Goal: Task Accomplishment & Management: Complete application form

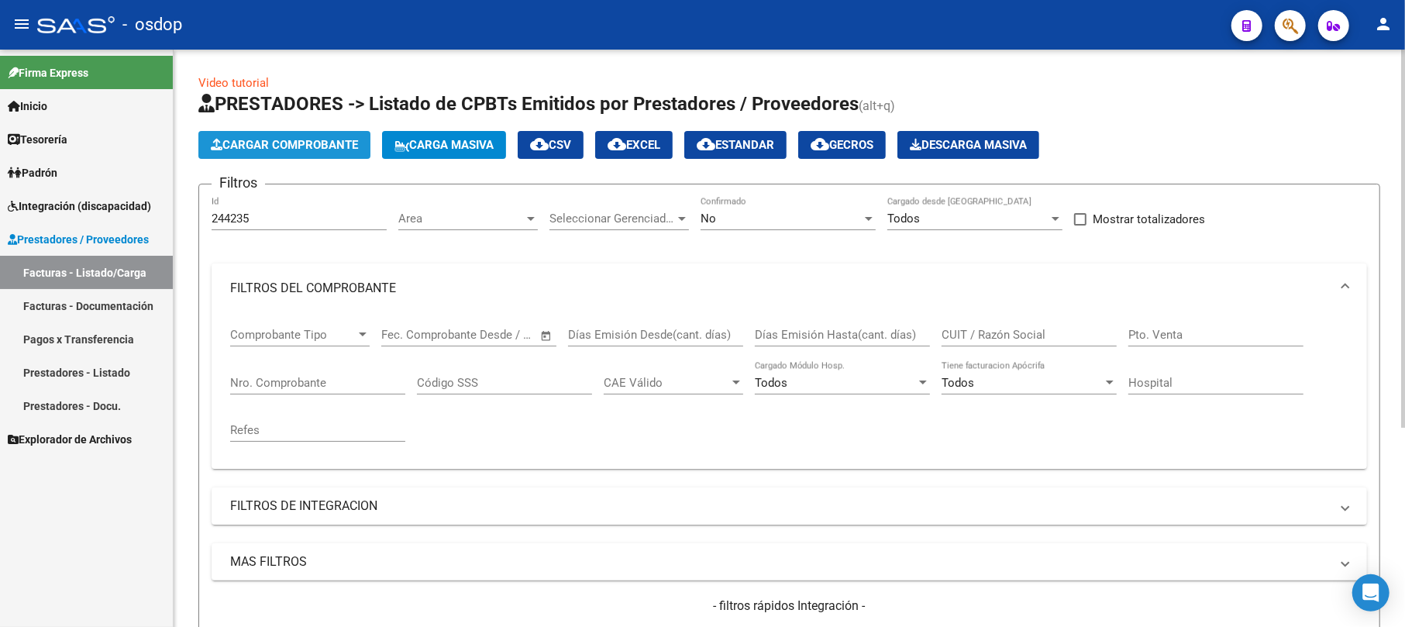
click at [308, 146] on span "Cargar Comprobante" at bounding box center [284, 145] width 147 height 14
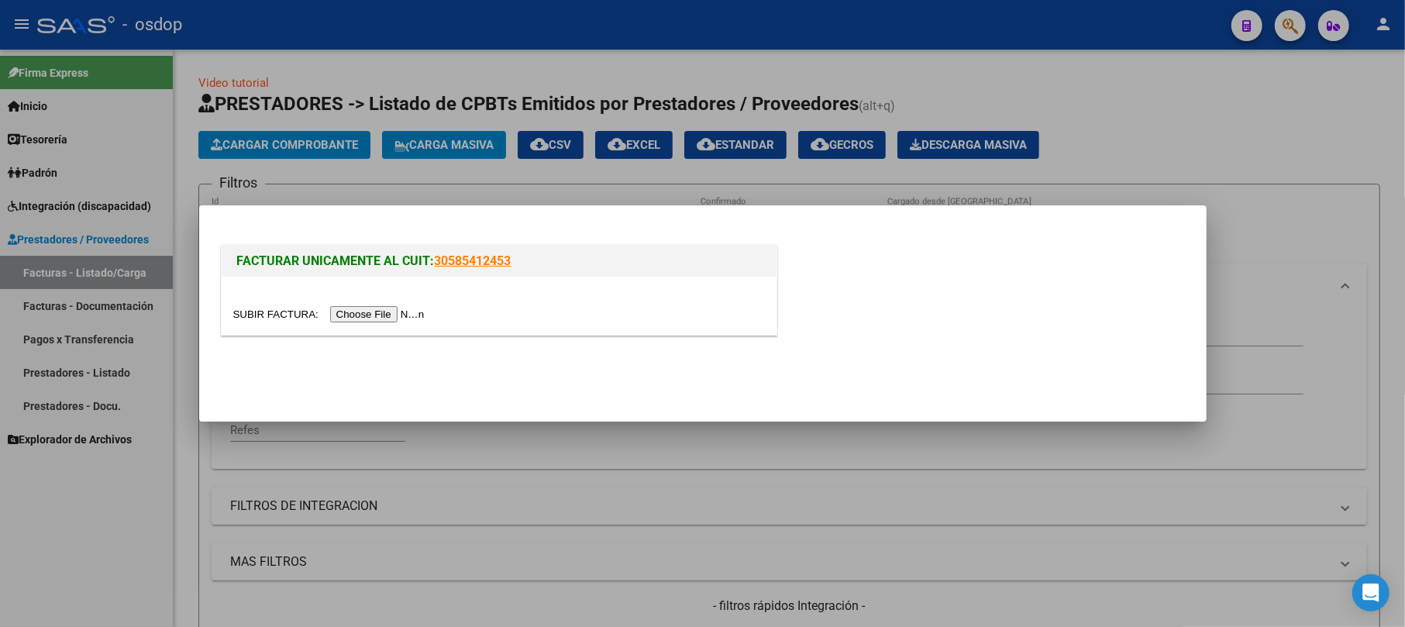
click at [378, 311] on input "file" at bounding box center [331, 314] width 196 height 16
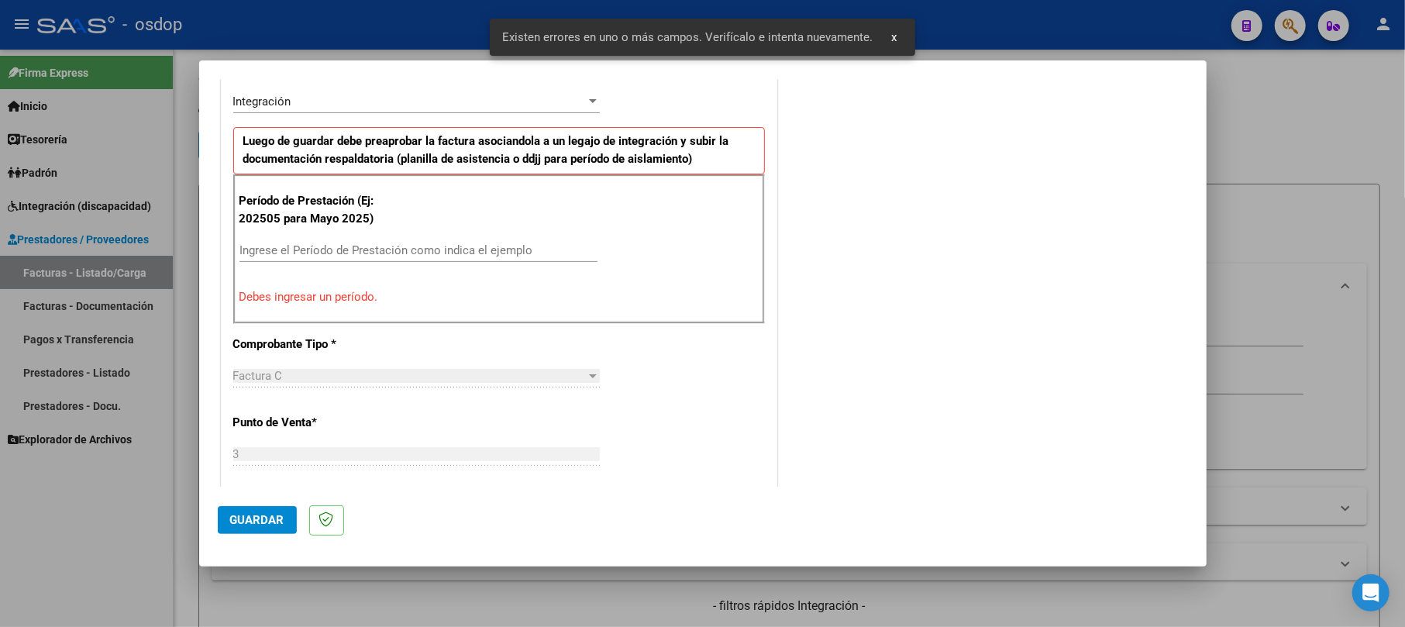
scroll to position [377, 0]
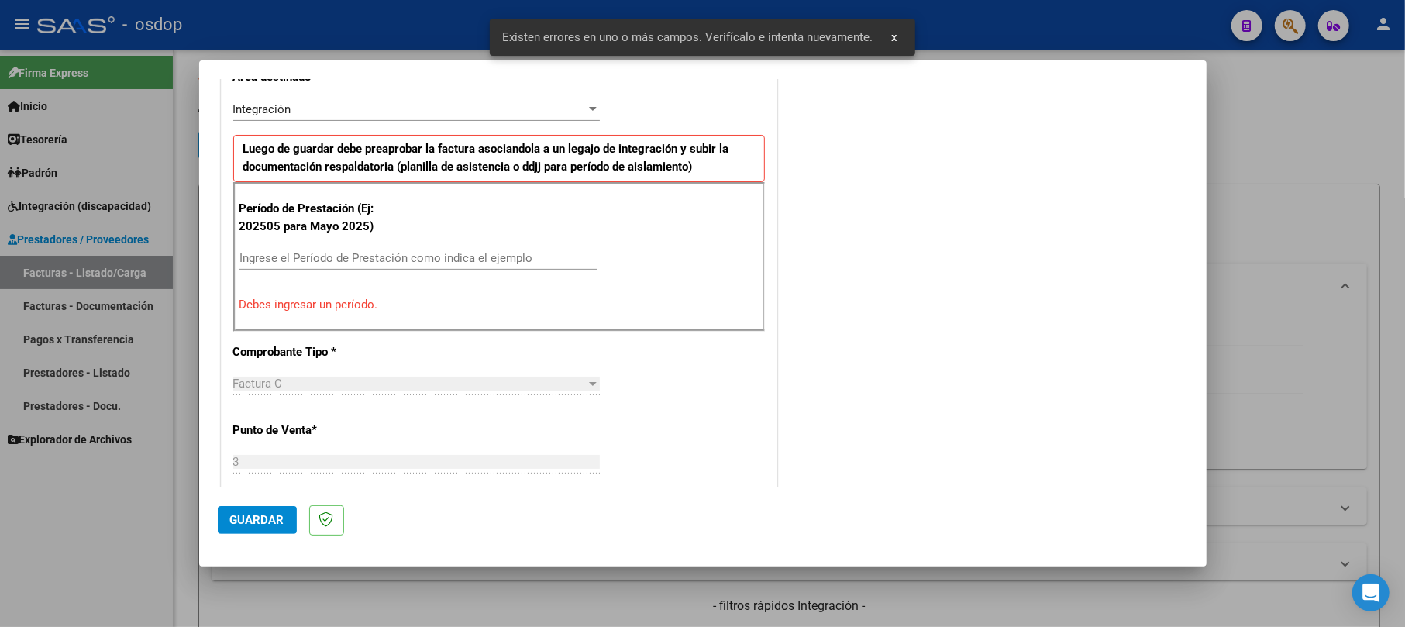
click at [448, 259] on input "Ingrese el Período de Prestación como indica el ejemplo" at bounding box center [418, 258] width 358 height 14
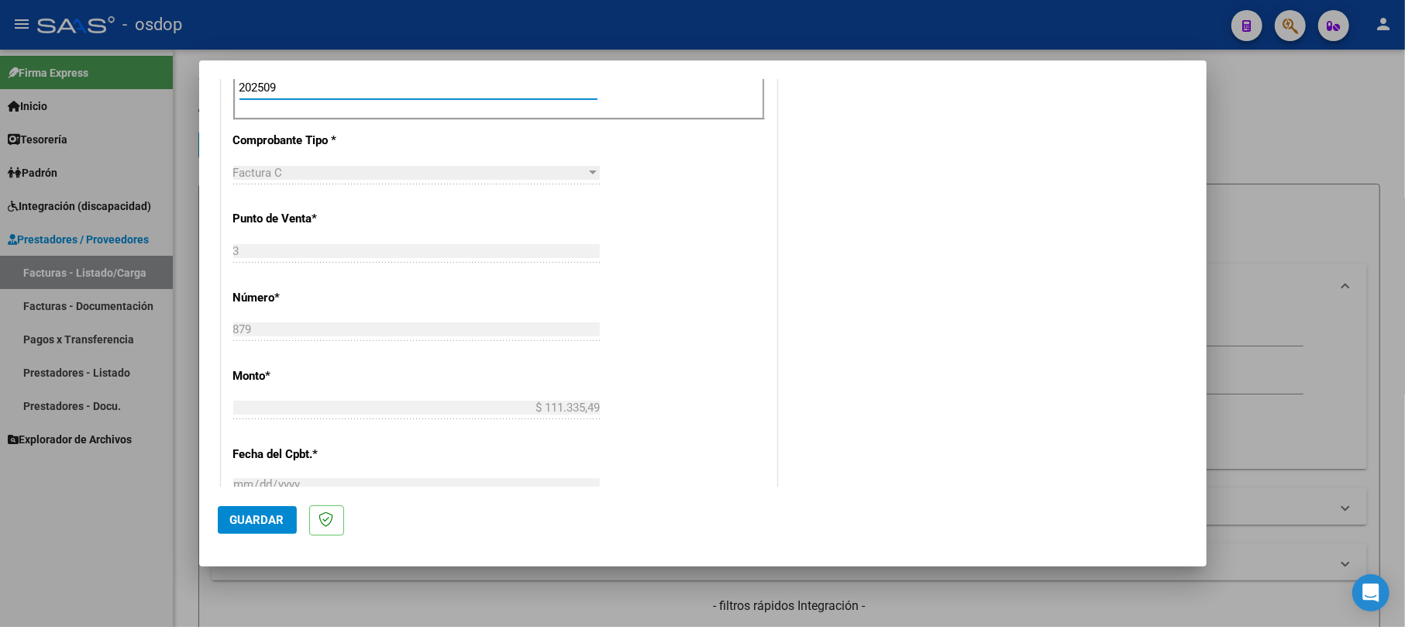
scroll to position [584, 0]
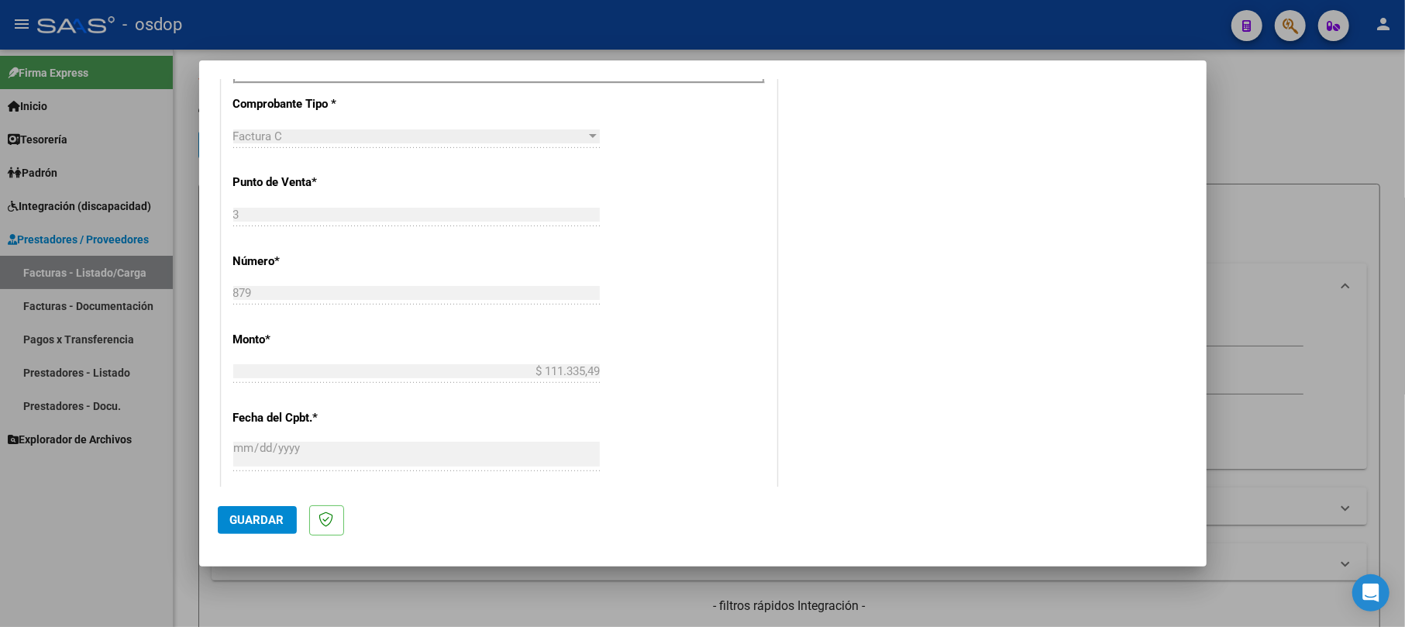
type input "202509"
click at [257, 509] on button "Guardar" at bounding box center [257, 520] width 79 height 28
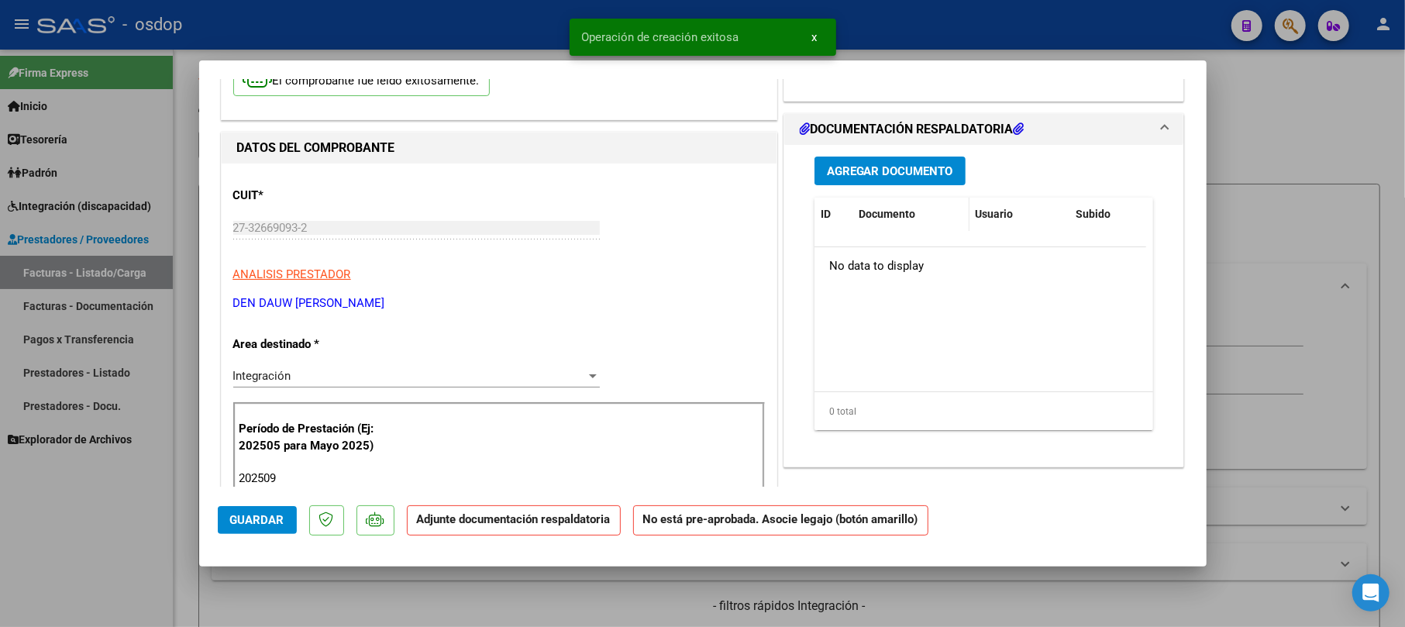
scroll to position [103, 0]
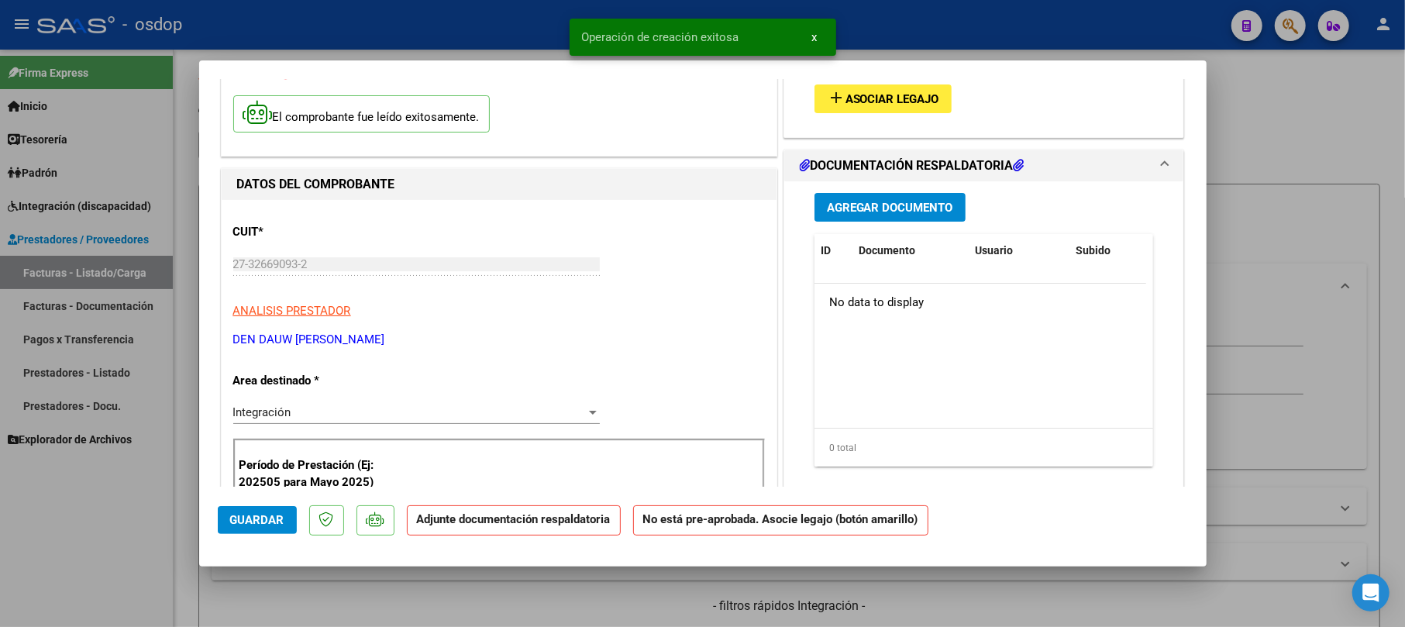
click at [884, 212] on span "Agregar Documento" at bounding box center [890, 208] width 126 height 14
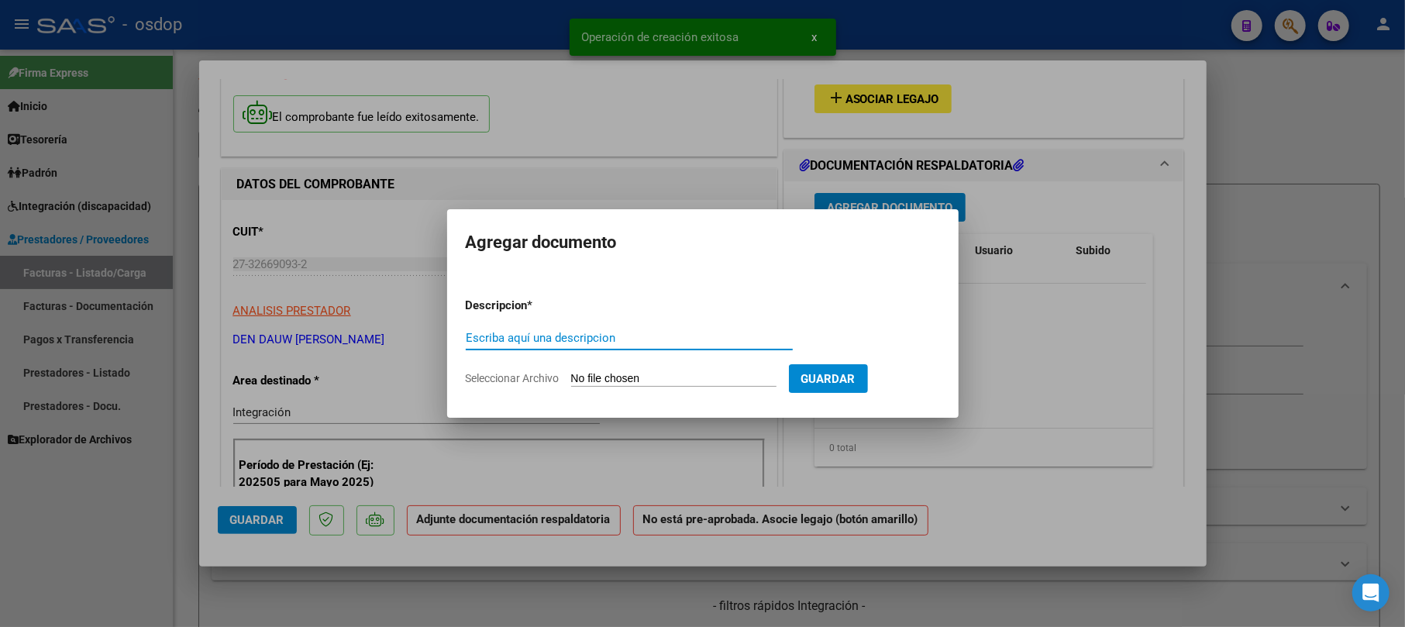
click at [566, 332] on input "Escriba aquí una descripcion" at bounding box center [629, 338] width 327 height 14
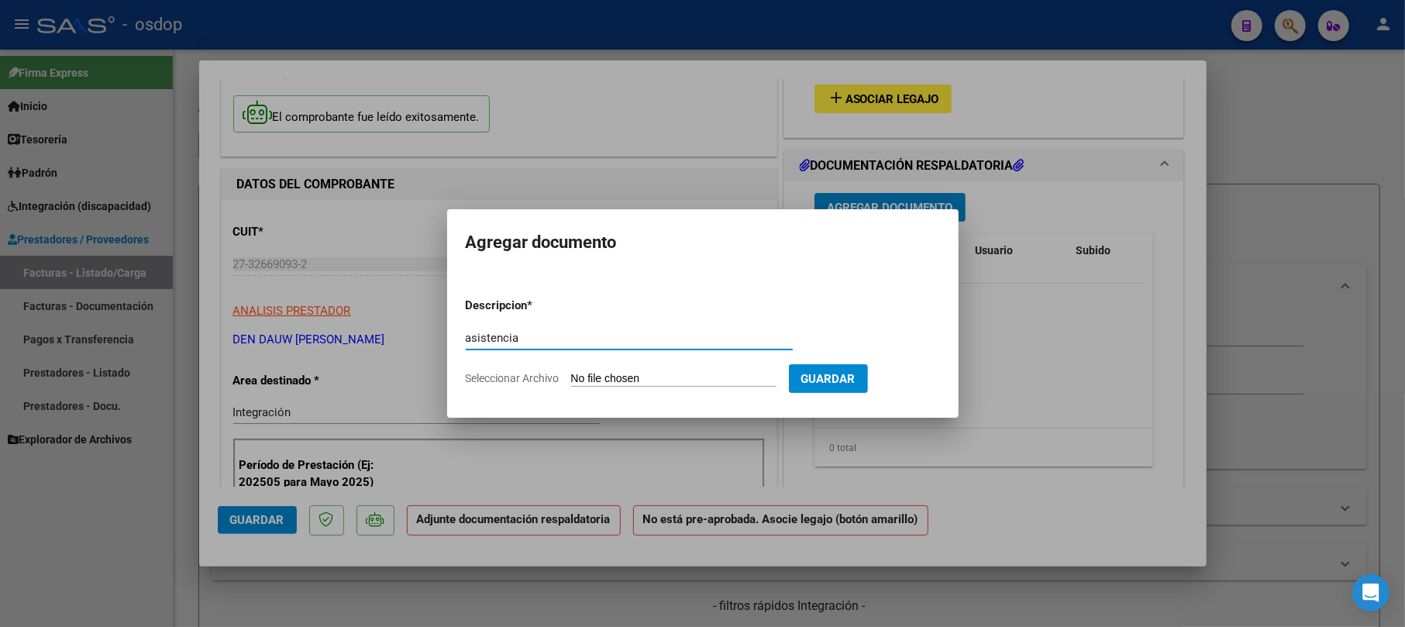
type input "asistencia"
click at [614, 378] on input "Seleccionar Archivo" at bounding box center [673, 379] width 205 height 15
type input "C:\fakepath\CamScanner [DATE] 10.59.pdf"
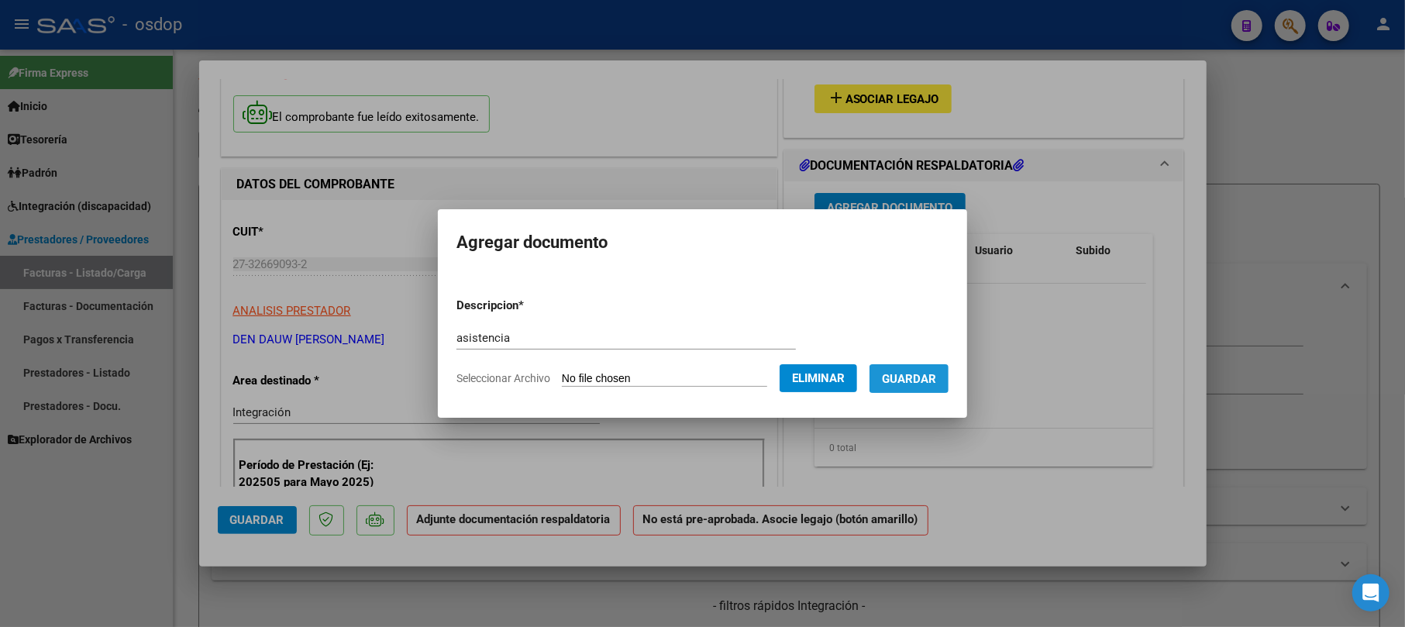
click at [908, 374] on span "Guardar" at bounding box center [909, 379] width 54 height 14
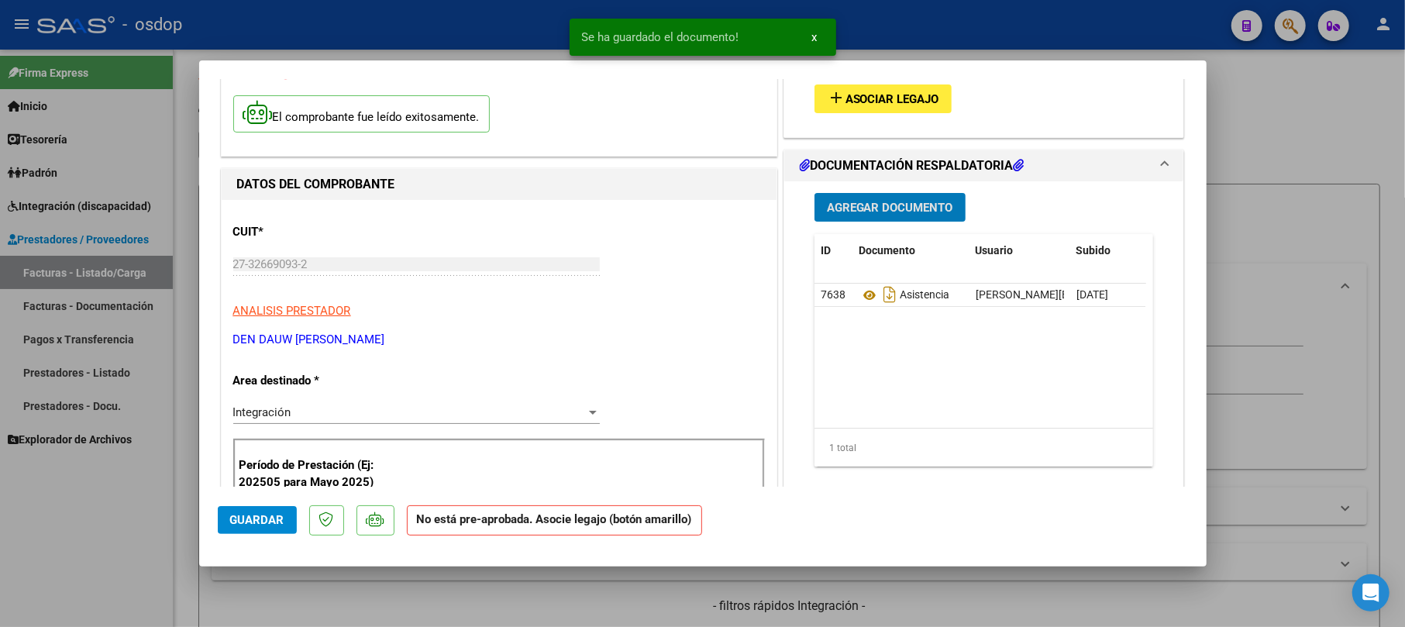
click at [850, 88] on button "add Asociar Legajo" at bounding box center [883, 98] width 137 height 29
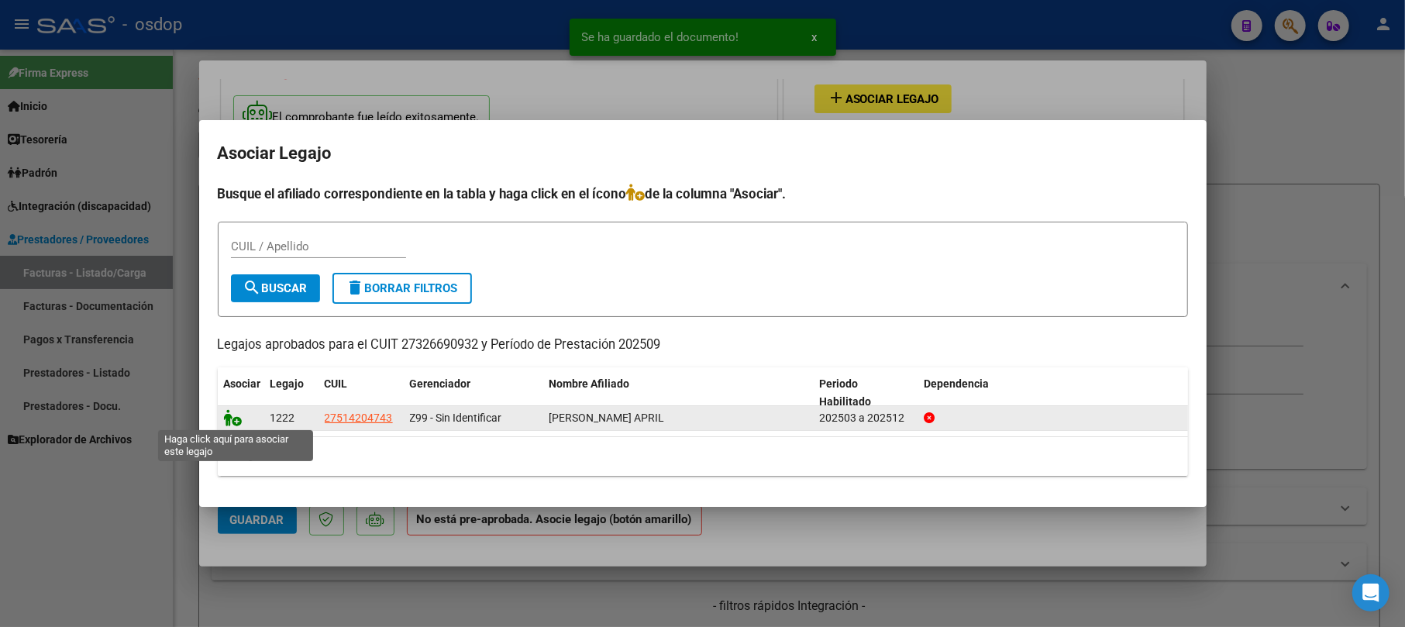
click at [231, 417] on icon at bounding box center [233, 417] width 19 height 17
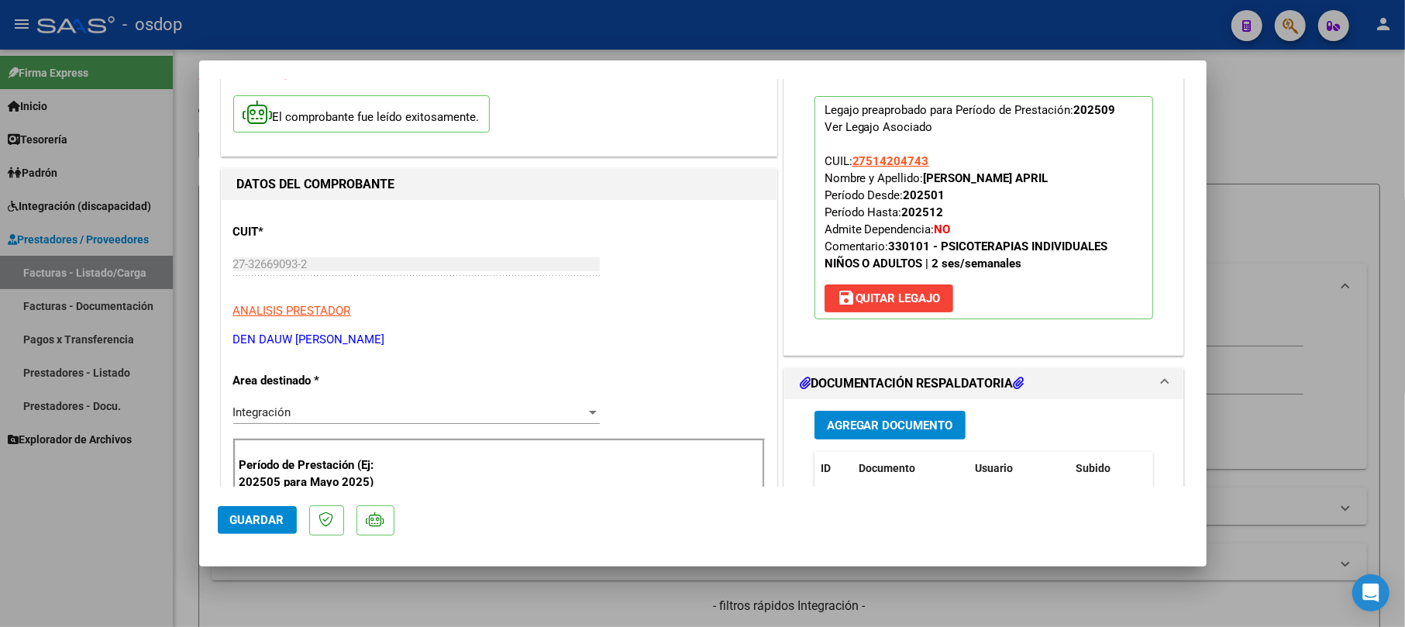
click at [254, 516] on span "Guardar" at bounding box center [257, 520] width 54 height 14
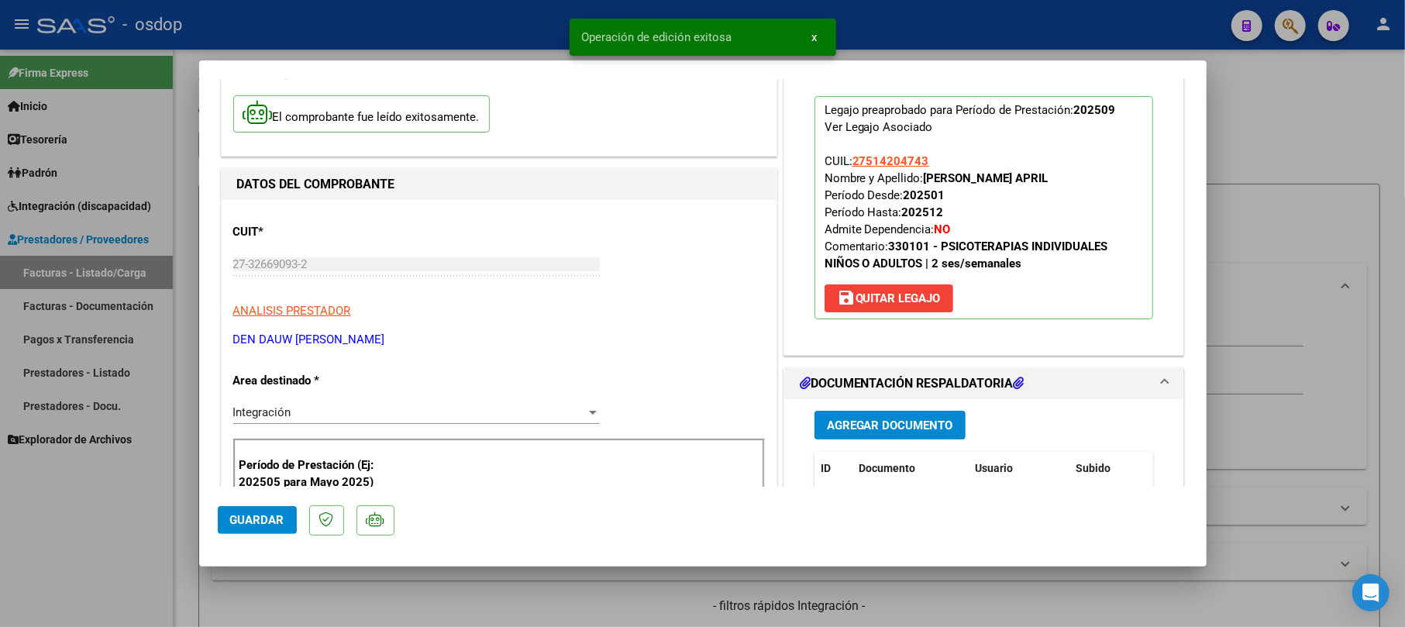
click at [1312, 160] on div at bounding box center [702, 313] width 1405 height 627
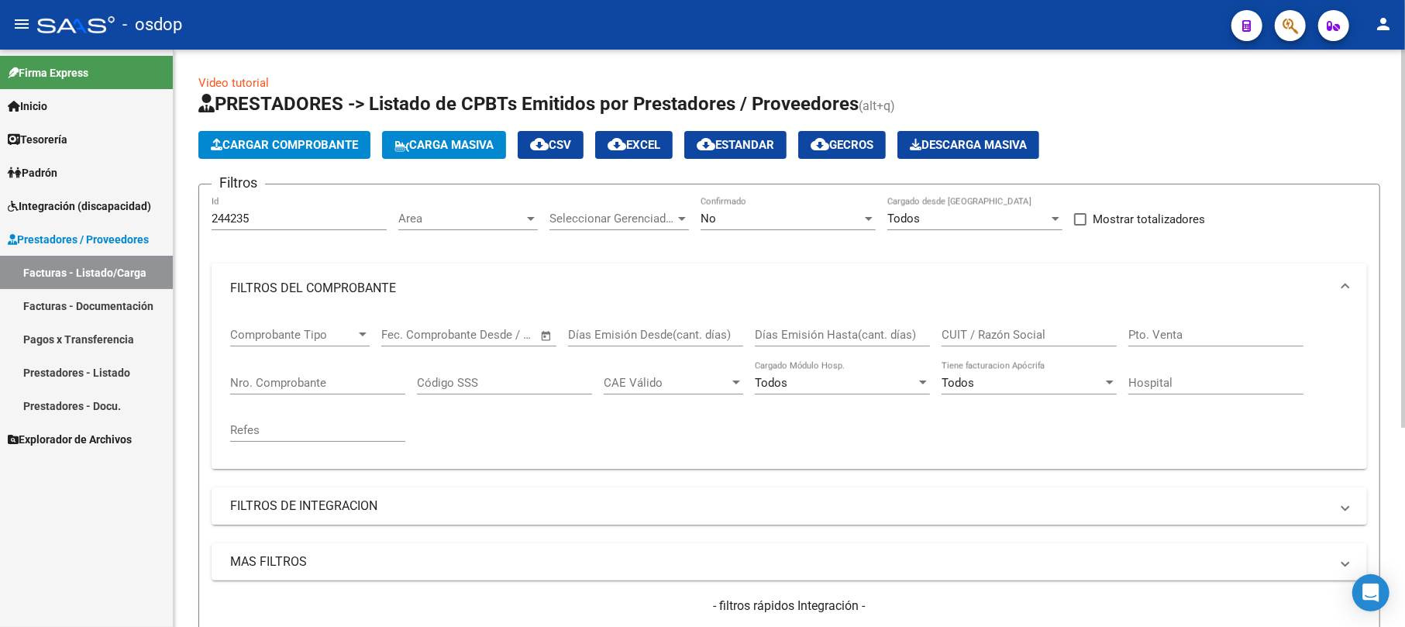
click at [273, 138] on span "Cargar Comprobante" at bounding box center [284, 145] width 147 height 14
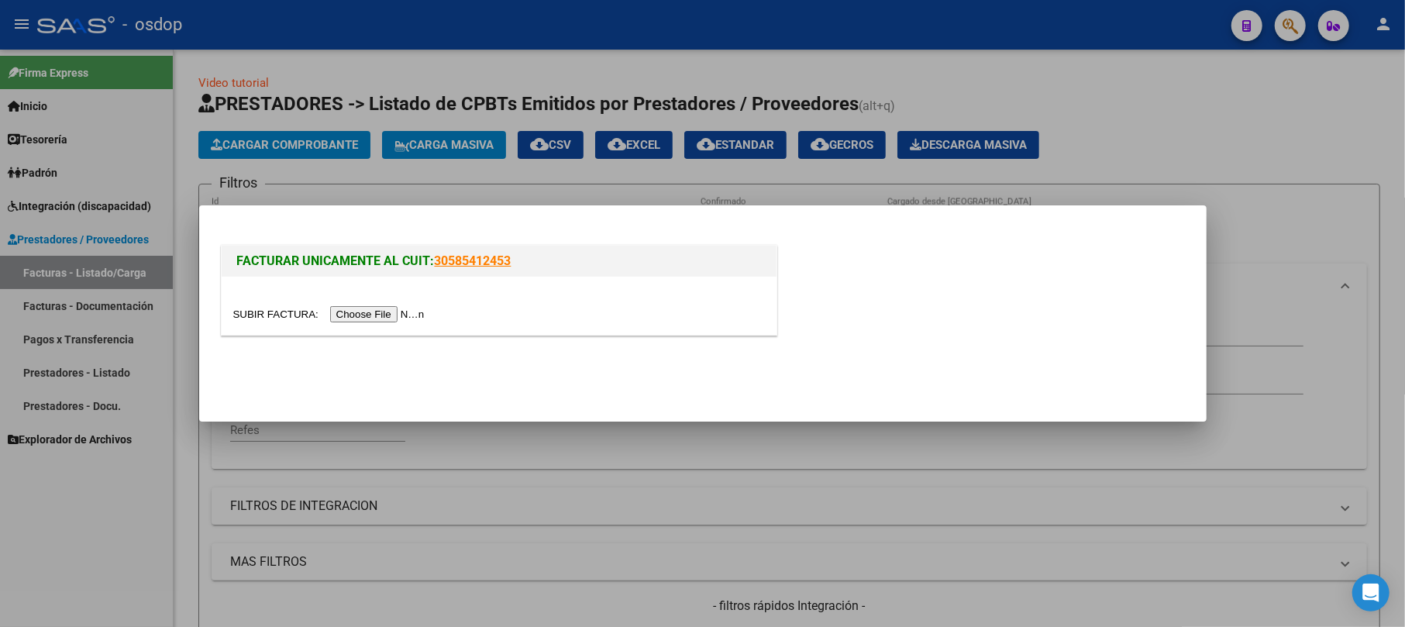
click at [1334, 231] on div at bounding box center [702, 313] width 1405 height 627
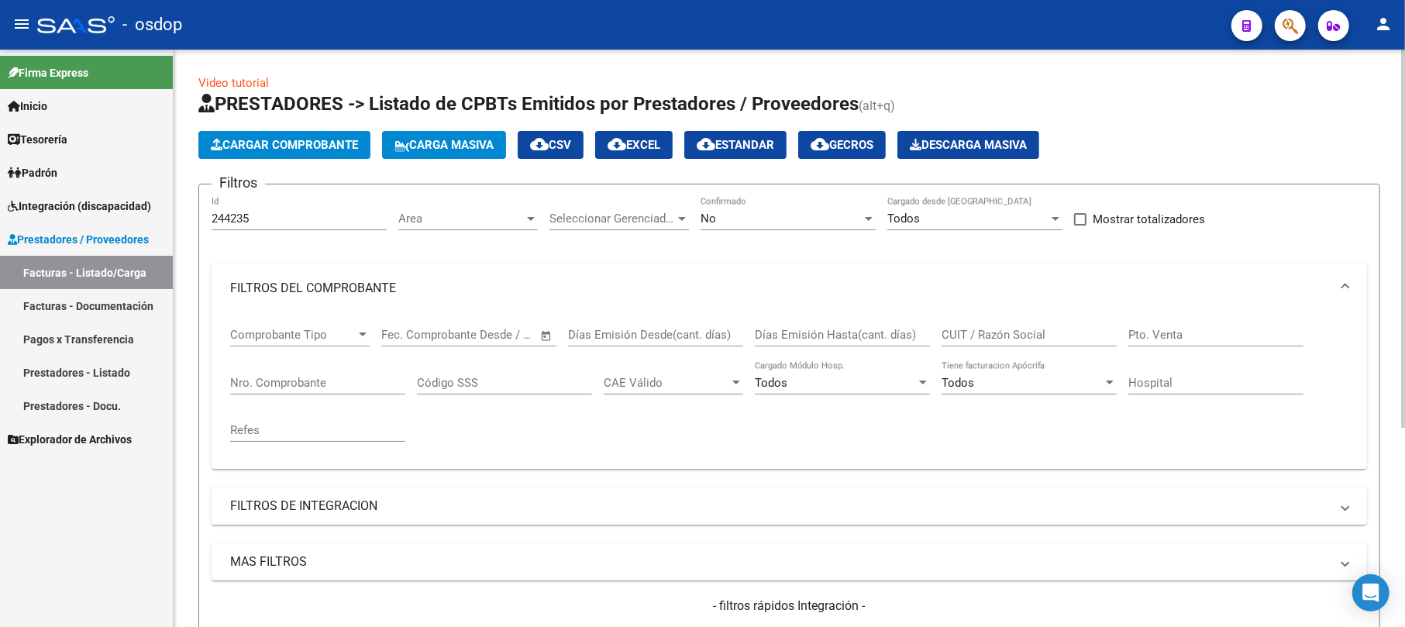
click at [323, 147] on span "Cargar Comprobante" at bounding box center [284, 145] width 147 height 14
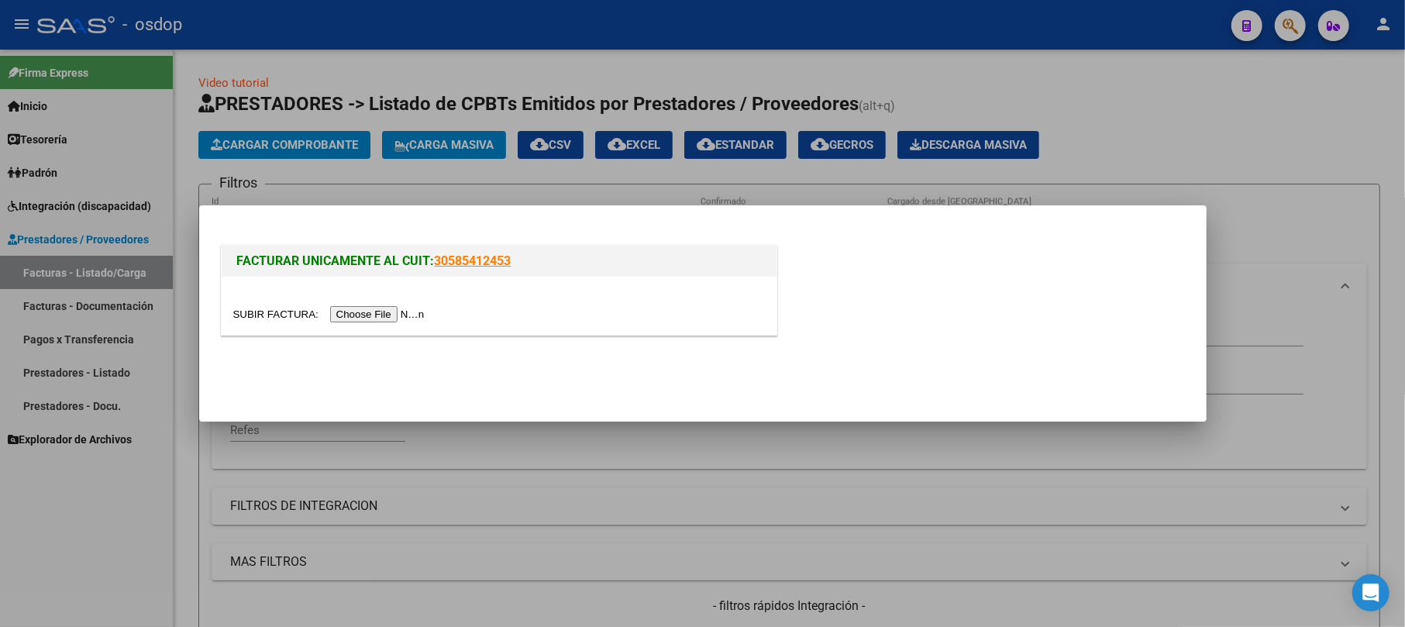
click at [369, 320] on input "file" at bounding box center [331, 314] width 196 height 16
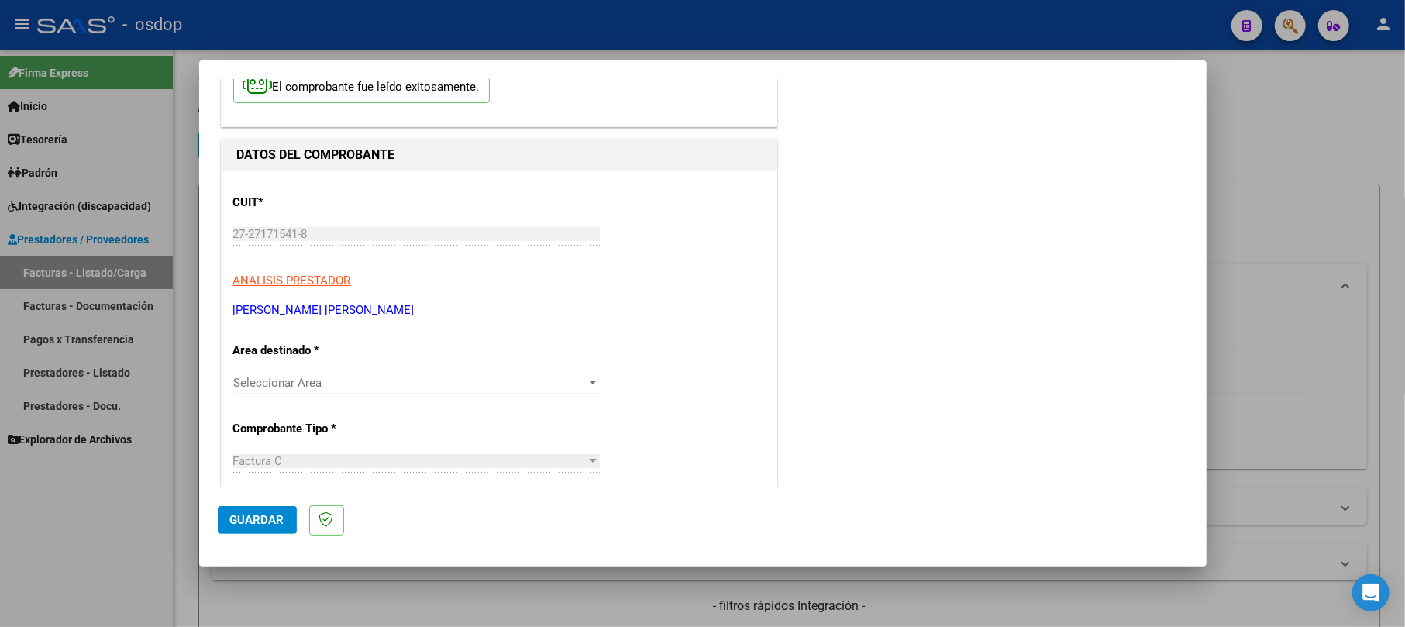
click at [302, 384] on span "Seleccionar Area" at bounding box center [409, 383] width 353 height 14
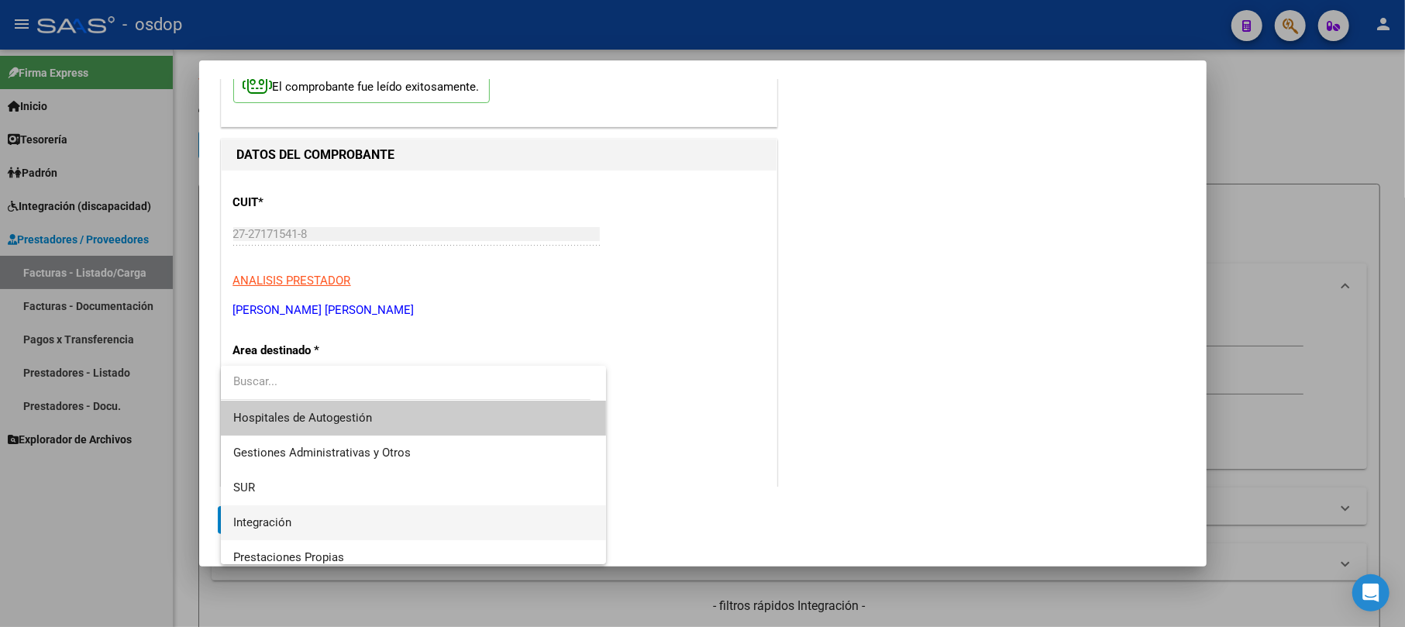
click at [295, 522] on span "Integración" at bounding box center [413, 522] width 360 height 35
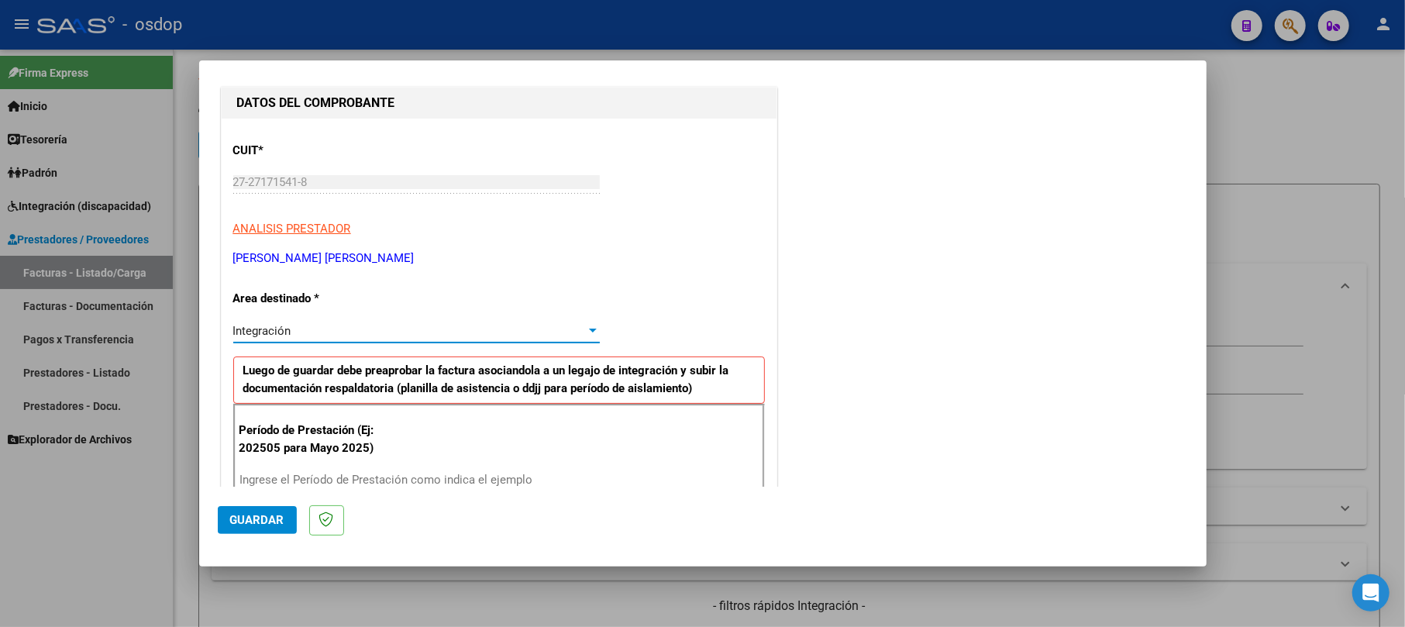
scroll to position [206, 0]
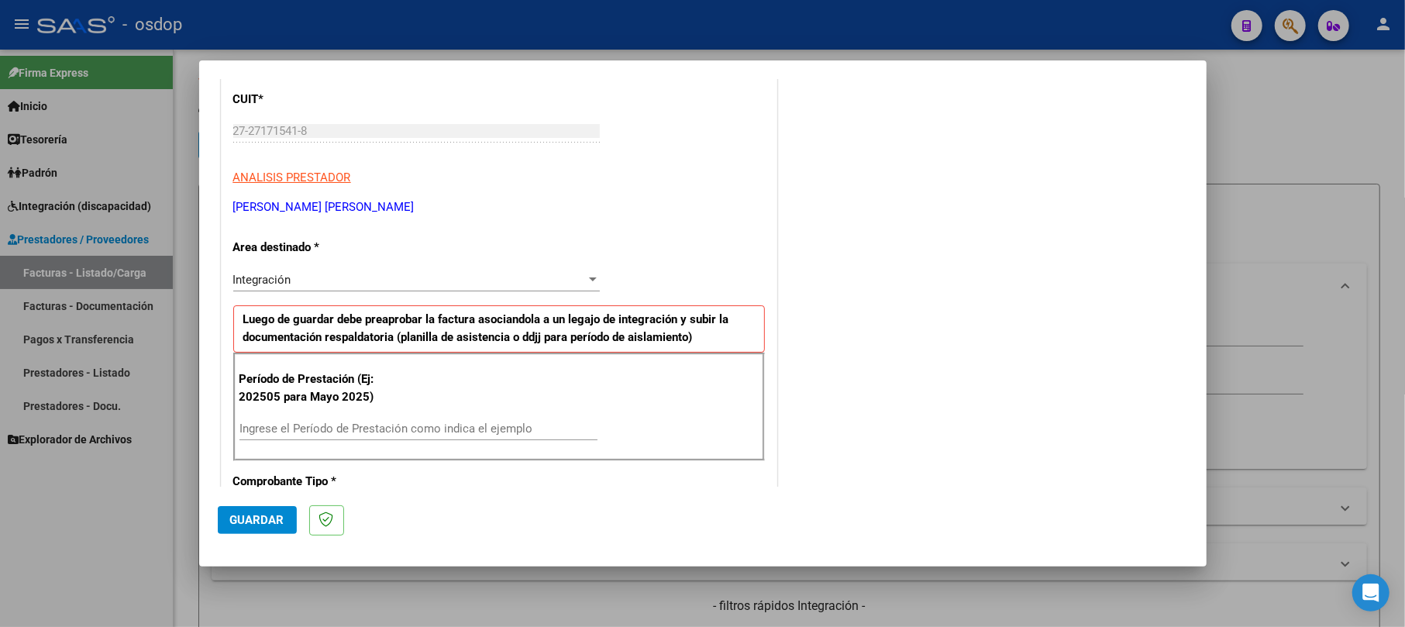
click at [318, 422] on div "Ingrese el Período de Prestación como indica el ejemplo" at bounding box center [418, 428] width 358 height 23
type input "202509"
click at [248, 518] on span "Guardar" at bounding box center [257, 520] width 54 height 14
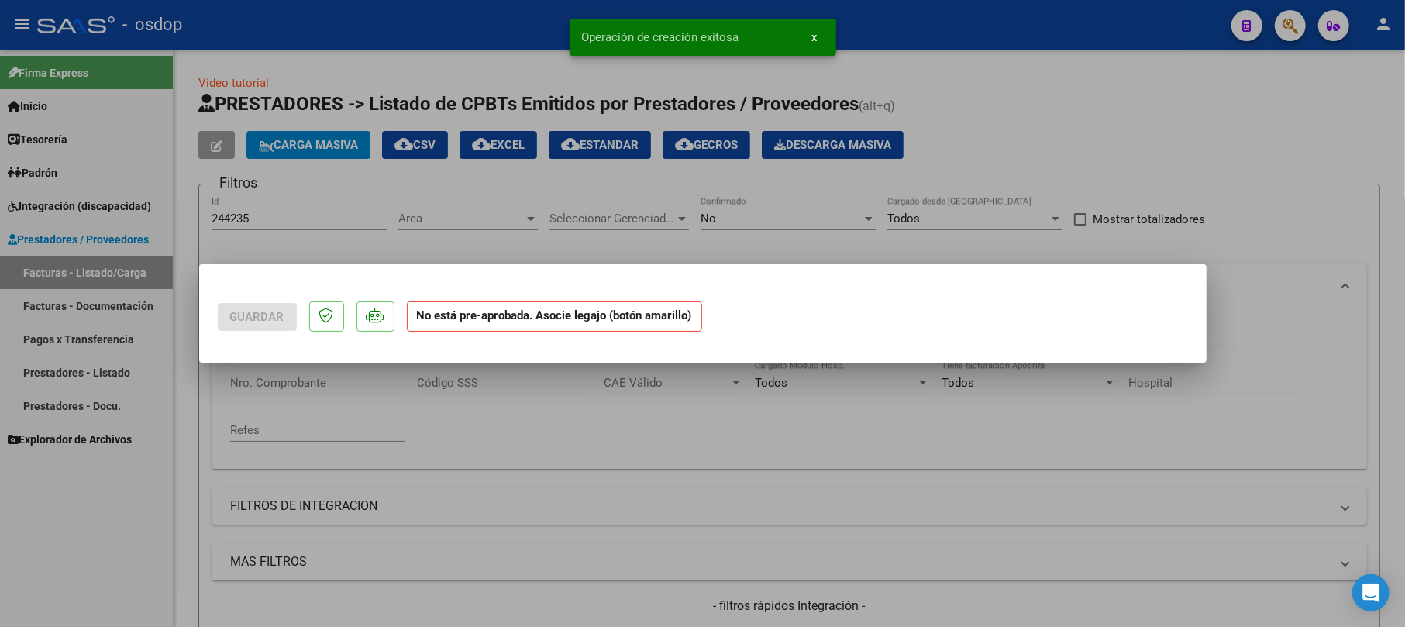
scroll to position [0, 0]
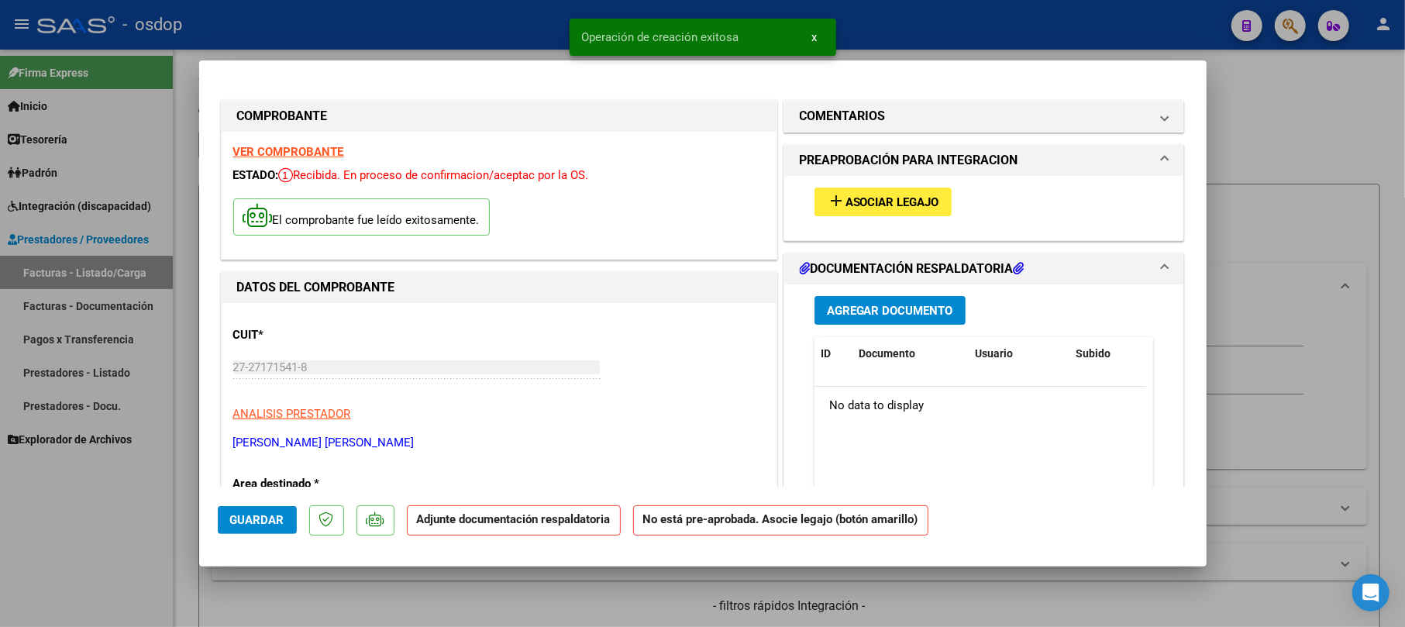
click at [843, 307] on span "Agregar Documento" at bounding box center [890, 311] width 126 height 14
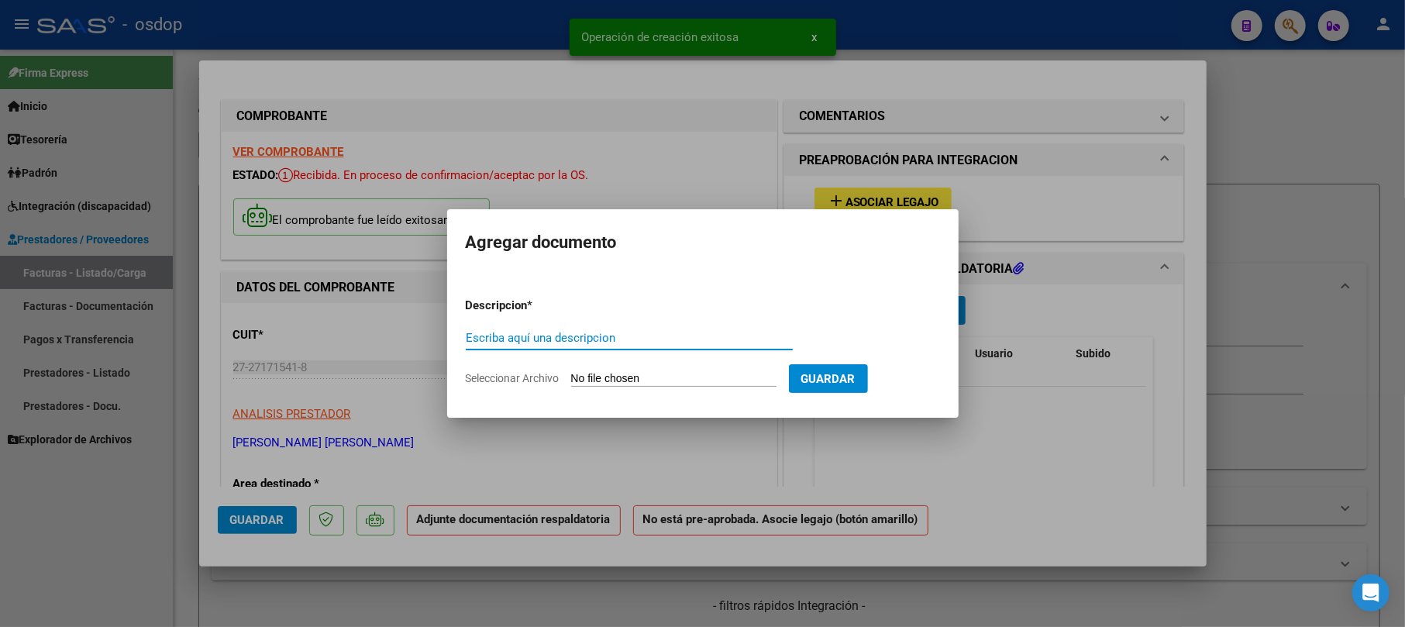
click at [541, 336] on input "Escriba aquí una descripcion" at bounding box center [629, 338] width 327 height 14
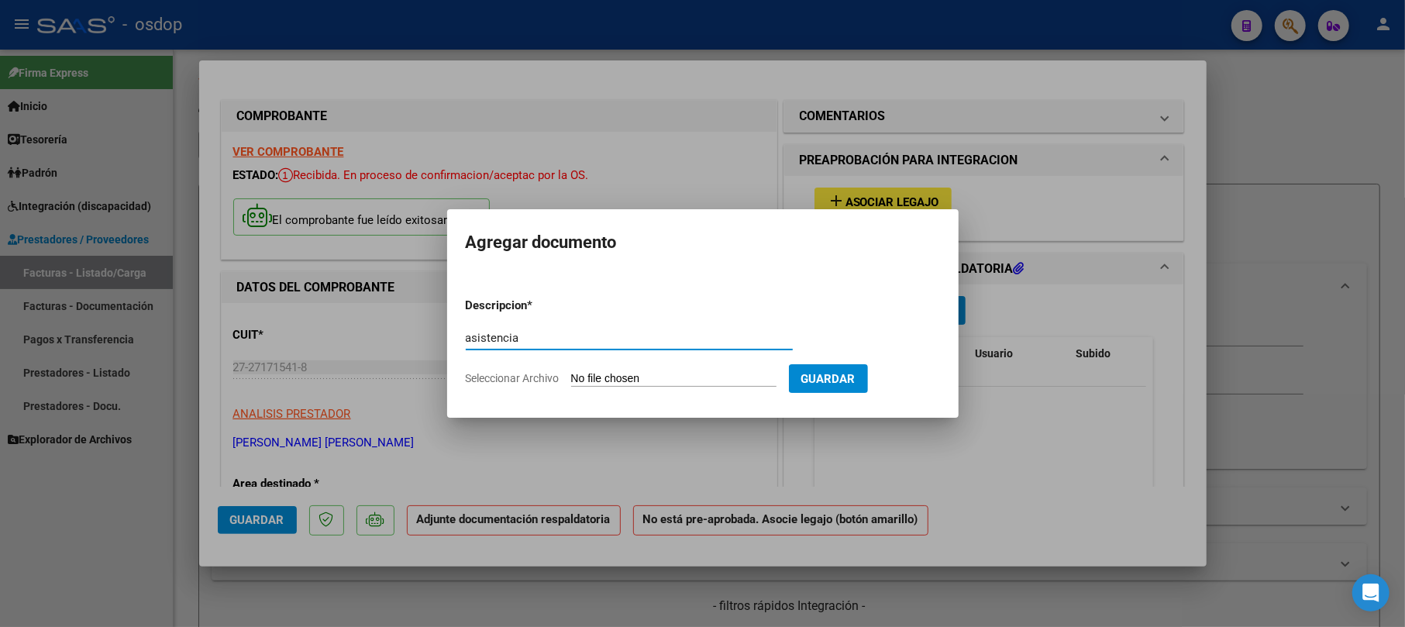
type input "asistencia"
click at [674, 378] on input "Seleccionar Archivo" at bounding box center [673, 379] width 205 height 15
type input "C:\fakepath\septiembre.pdf"
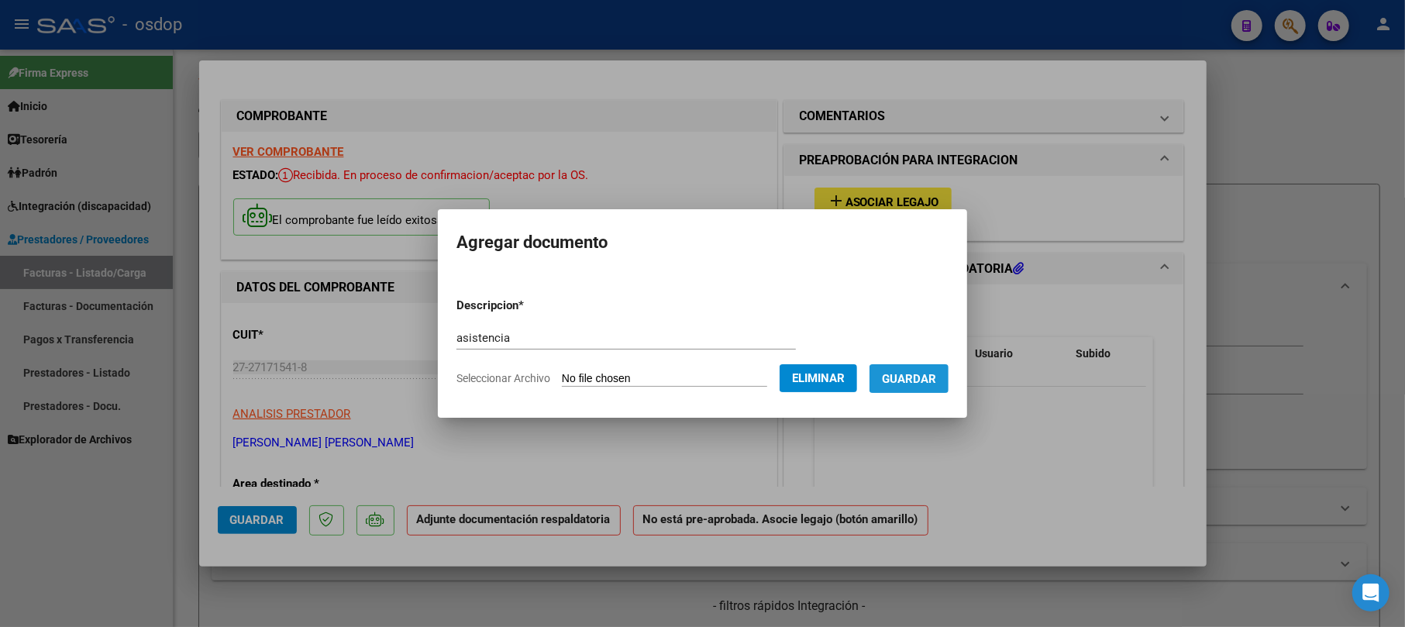
click at [913, 373] on span "Guardar" at bounding box center [909, 379] width 54 height 14
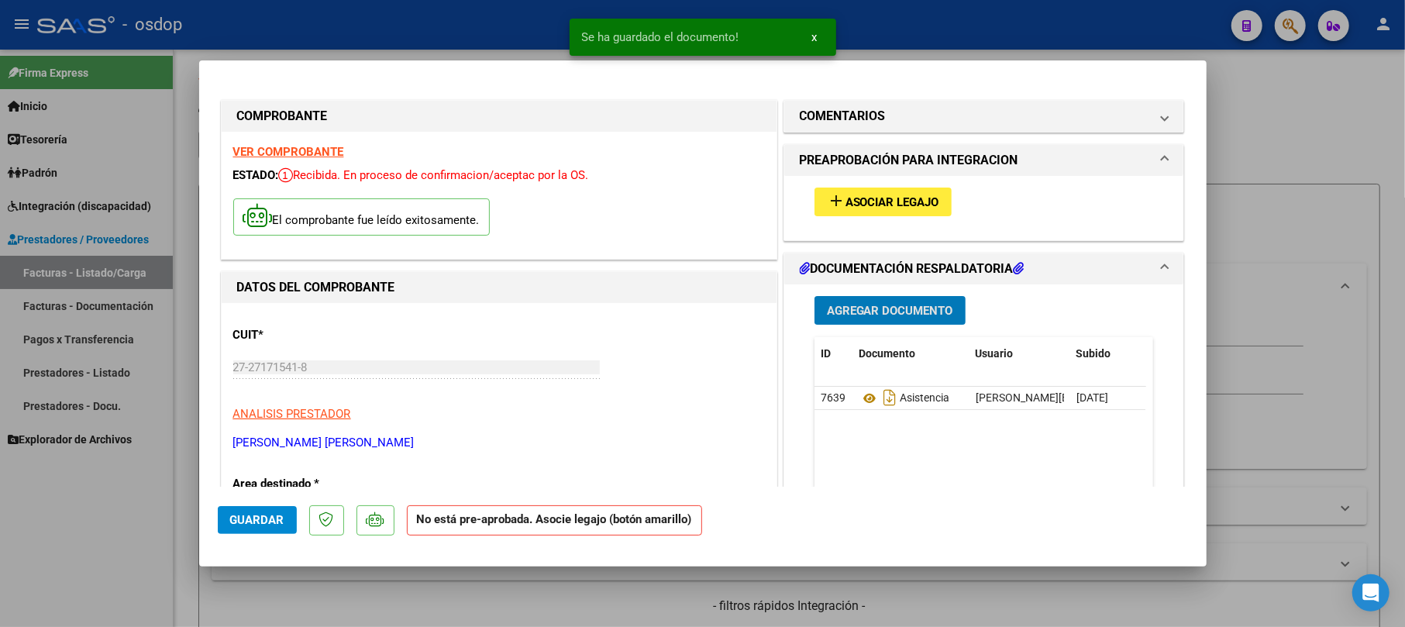
click at [846, 195] on span "Asociar Legajo" at bounding box center [893, 202] width 94 height 14
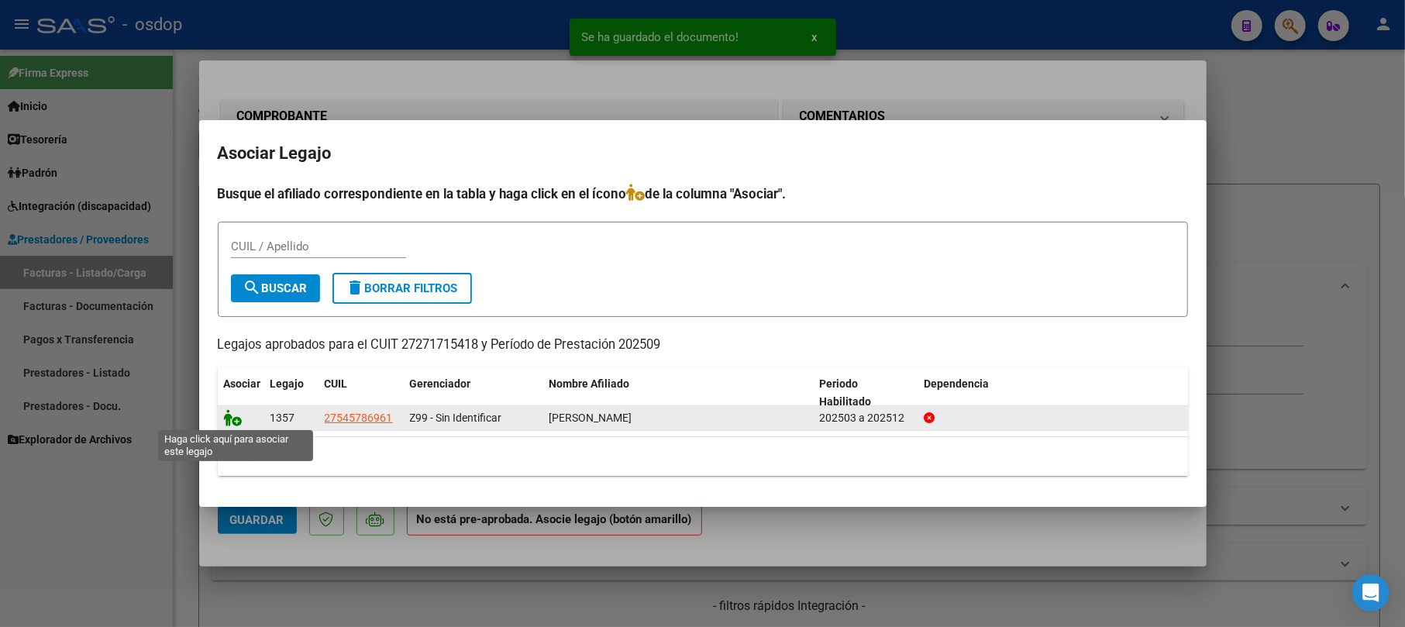
click at [228, 419] on icon at bounding box center [233, 417] width 19 height 17
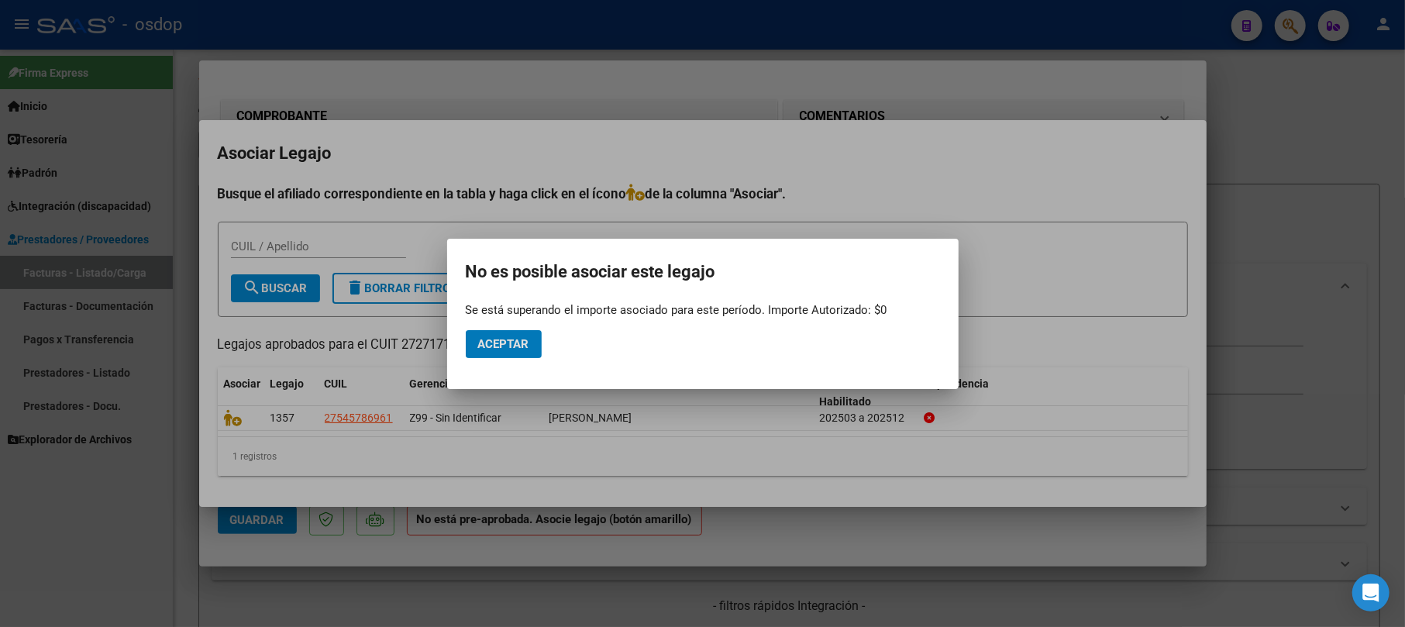
click at [487, 347] on span "Aceptar" at bounding box center [503, 344] width 51 height 14
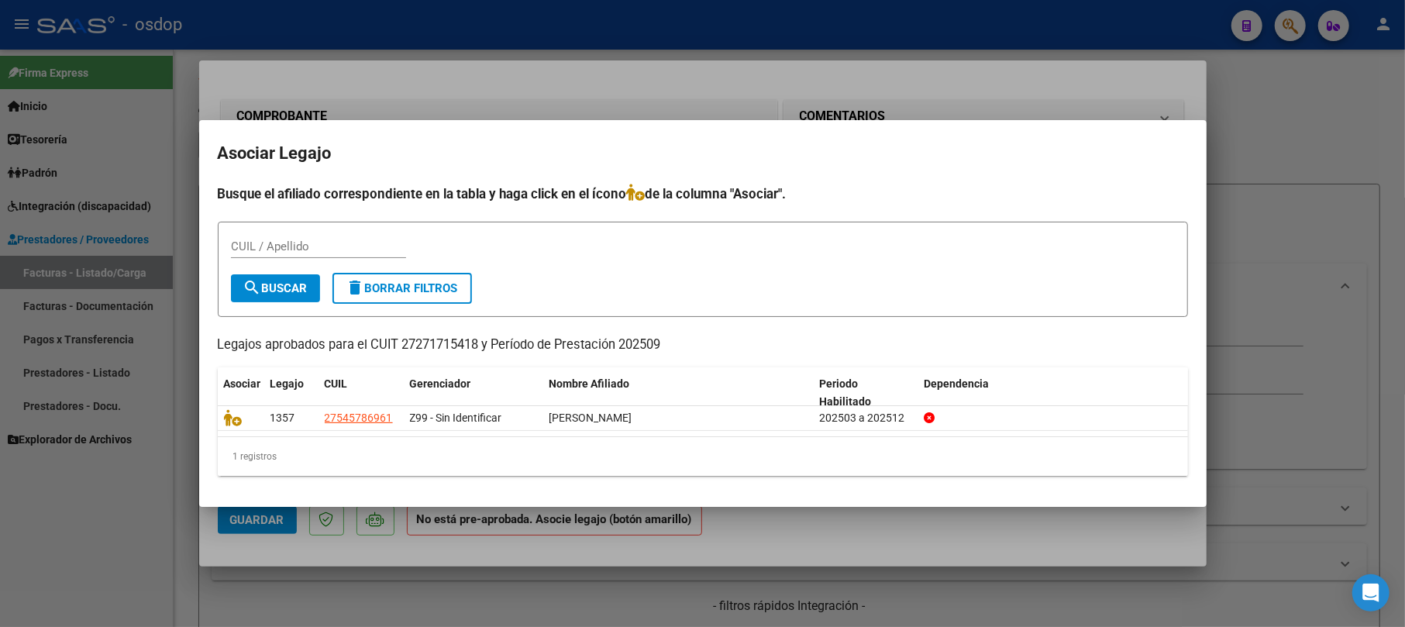
click at [1266, 125] on div at bounding box center [702, 313] width 1405 height 627
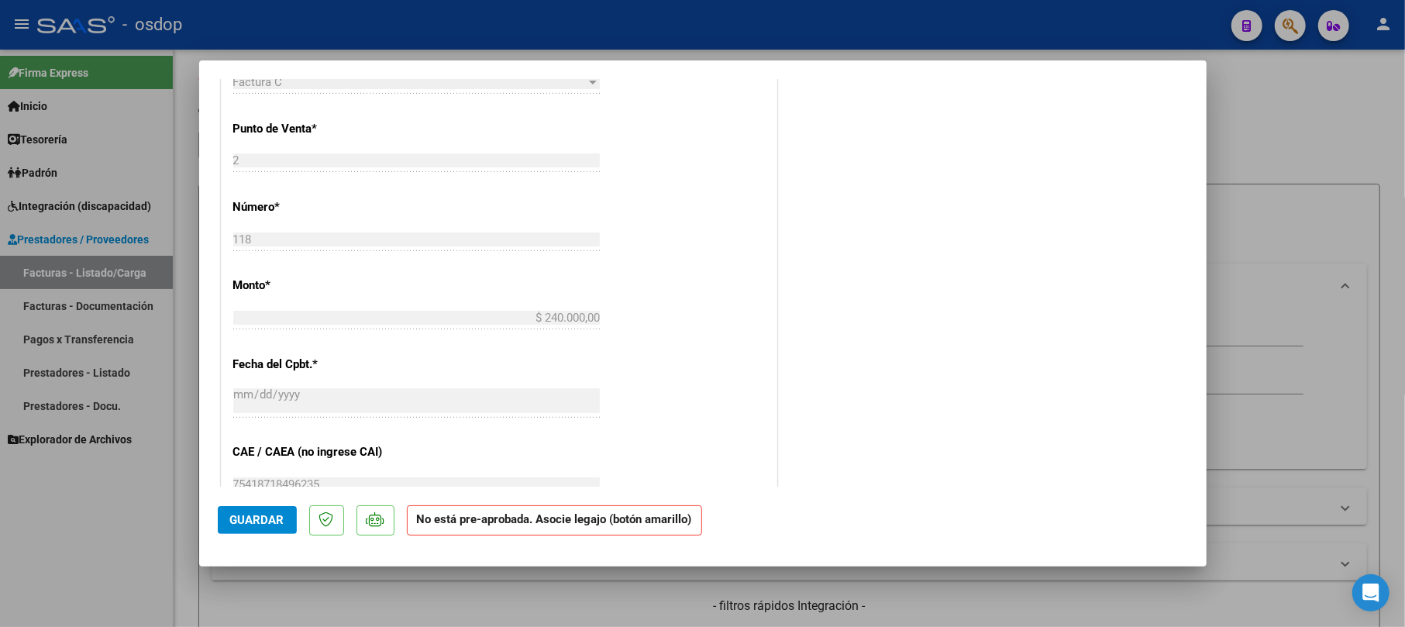
scroll to position [413, 0]
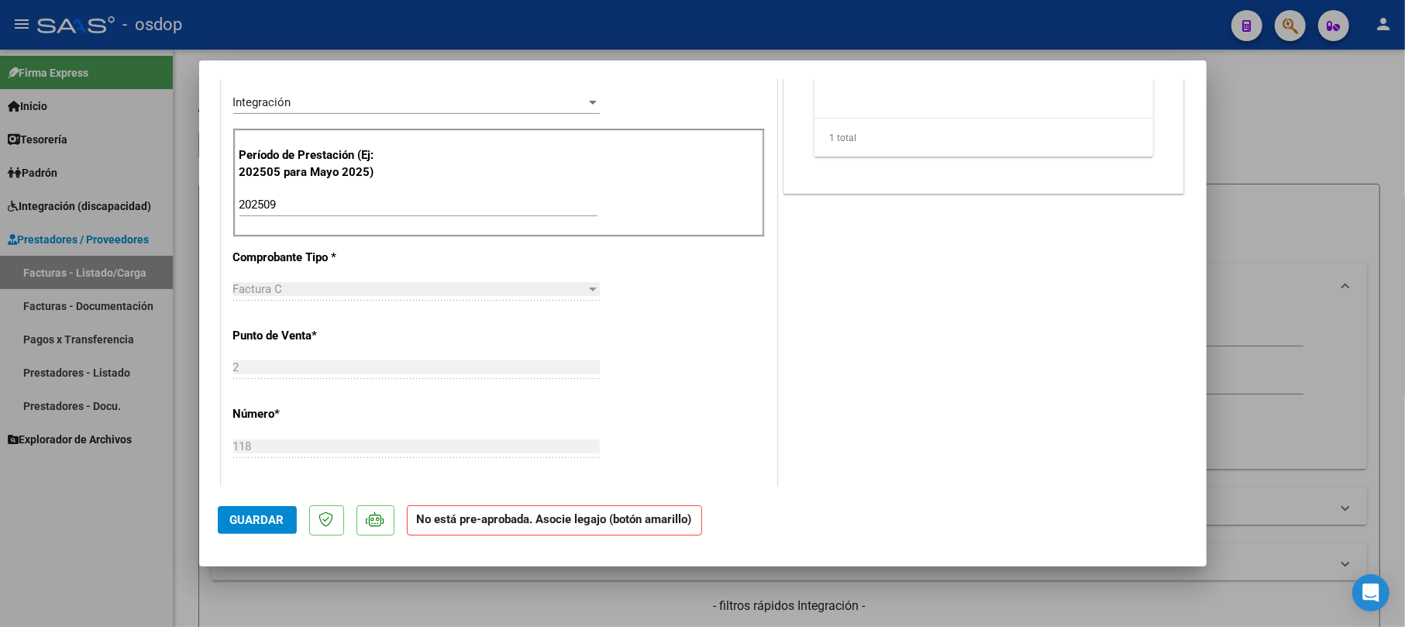
click at [1297, 116] on div at bounding box center [702, 313] width 1405 height 627
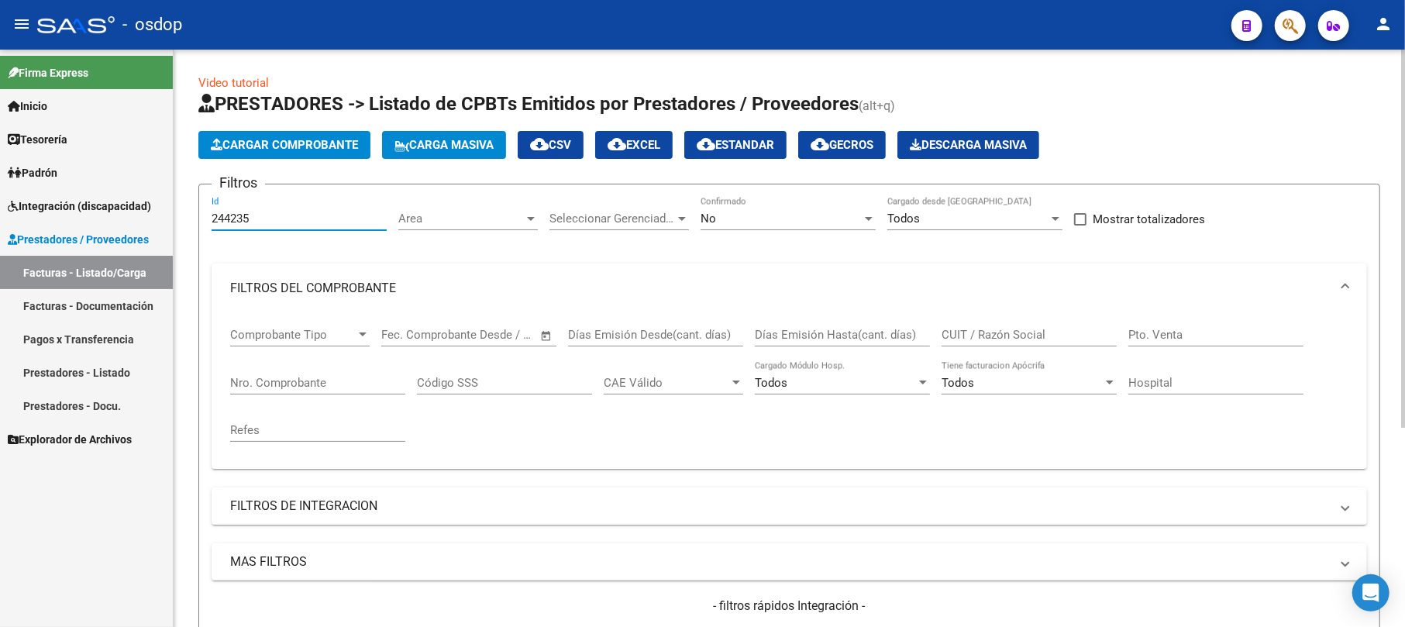
drag, startPoint x: 270, startPoint y: 218, endPoint x: 181, endPoint y: 206, distance: 89.9
click at [181, 206] on div "Video tutorial PRESTADORES -> Listado de CPBTs Emitidos por Prestadores / Prove…" at bounding box center [790, 483] width 1232 height 867
click at [289, 382] on input "Nro. Comprobante" at bounding box center [317, 383] width 175 height 14
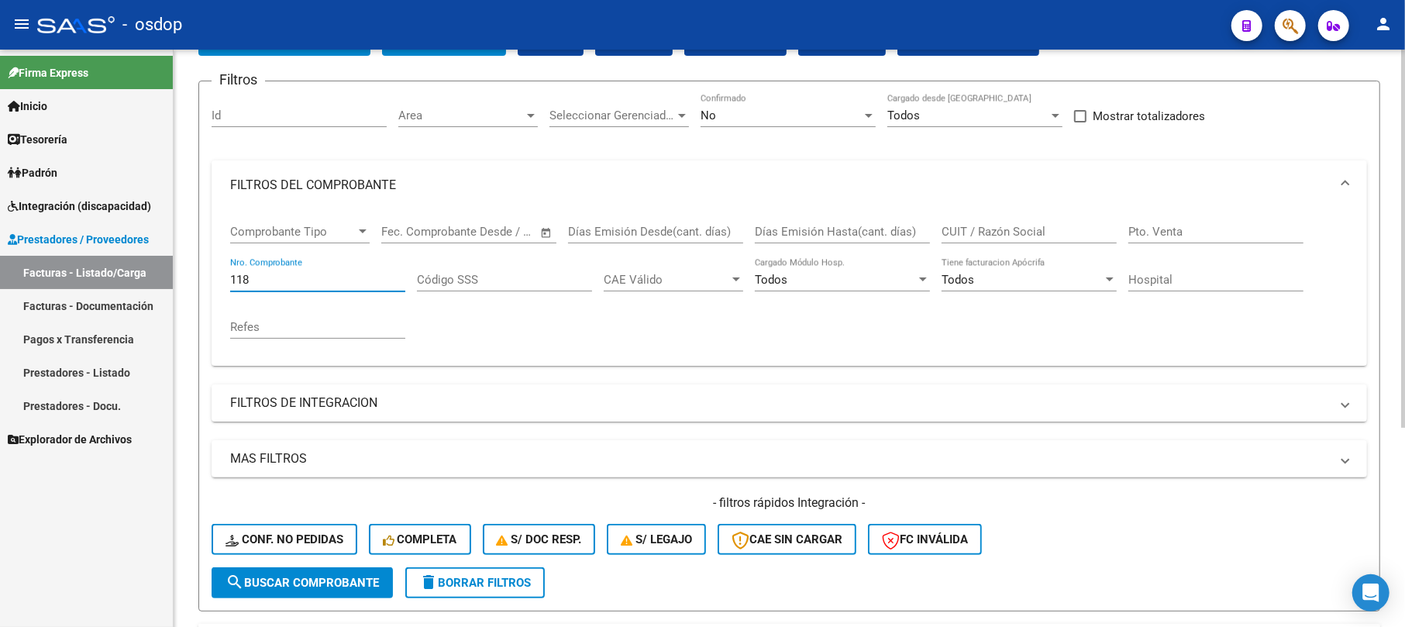
type input "118"
click at [271, 584] on span "search Buscar Comprobante" at bounding box center [302, 583] width 153 height 14
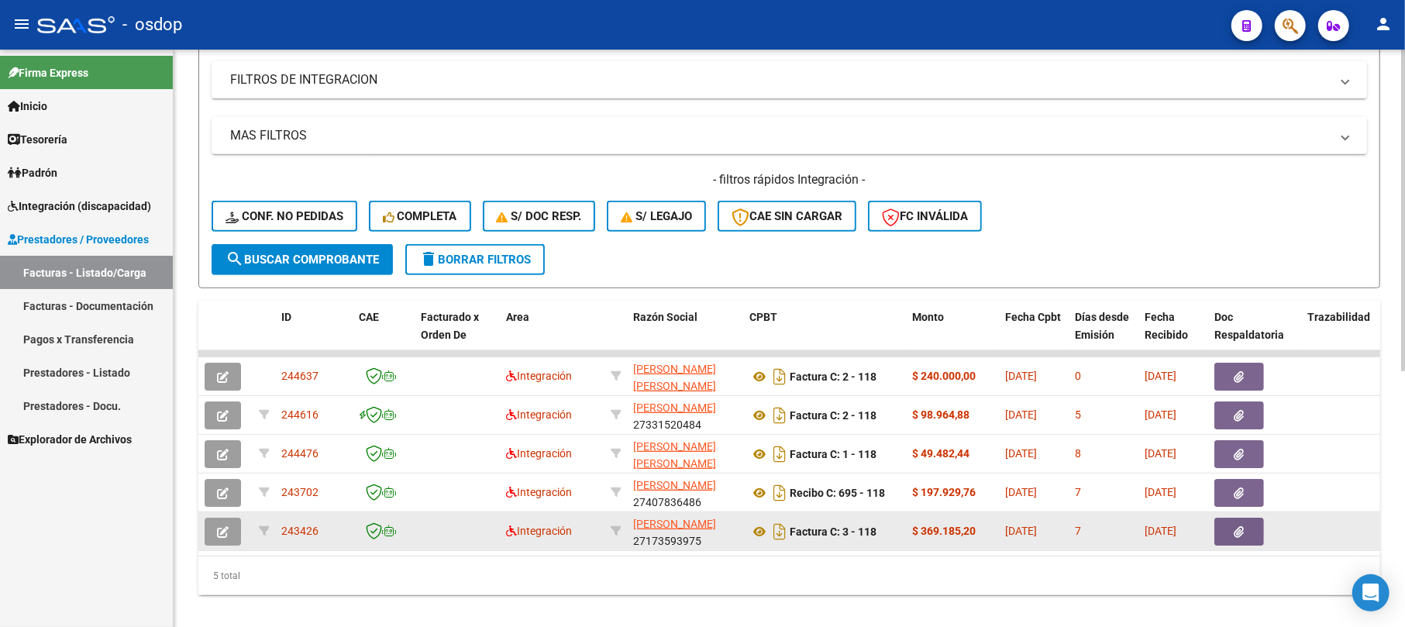
scroll to position [459, 0]
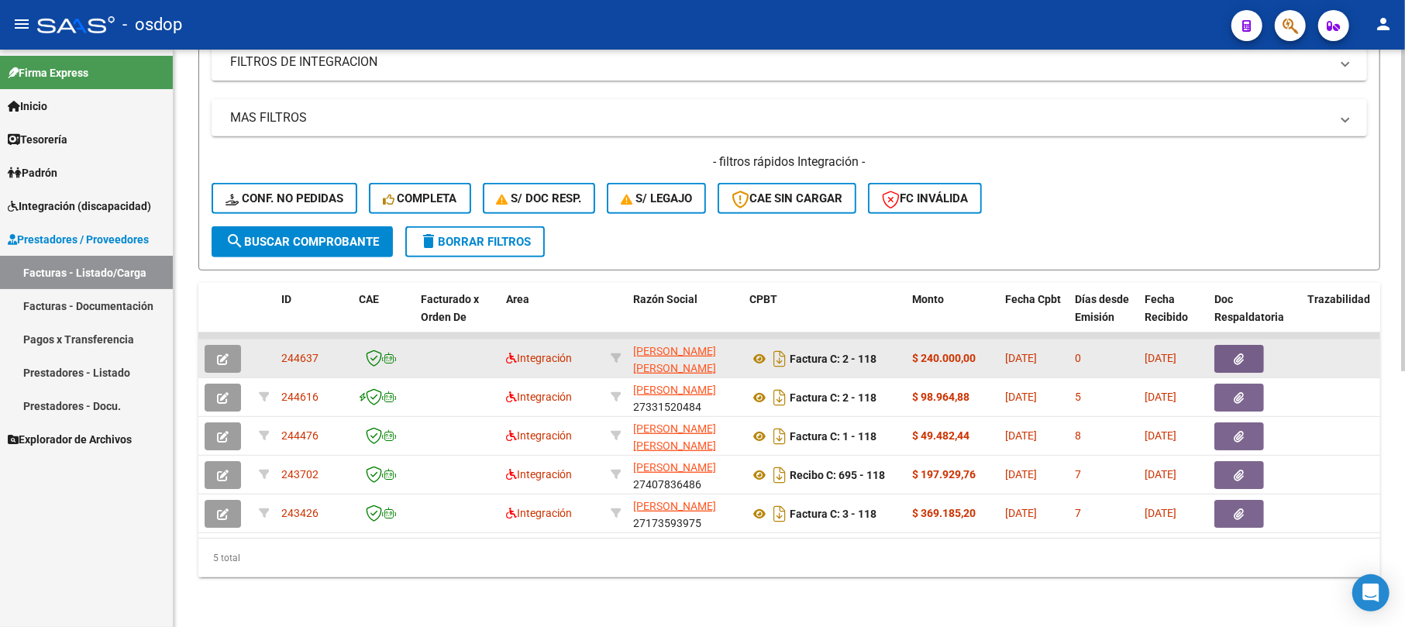
drag, startPoint x: 268, startPoint y: 344, endPoint x: 321, endPoint y: 344, distance: 52.7
drag, startPoint x: 317, startPoint y: 344, endPoint x: 276, endPoint y: 344, distance: 41.1
click at [276, 344] on datatable-body-cell "244637" at bounding box center [314, 358] width 78 height 38
copy span "244637"
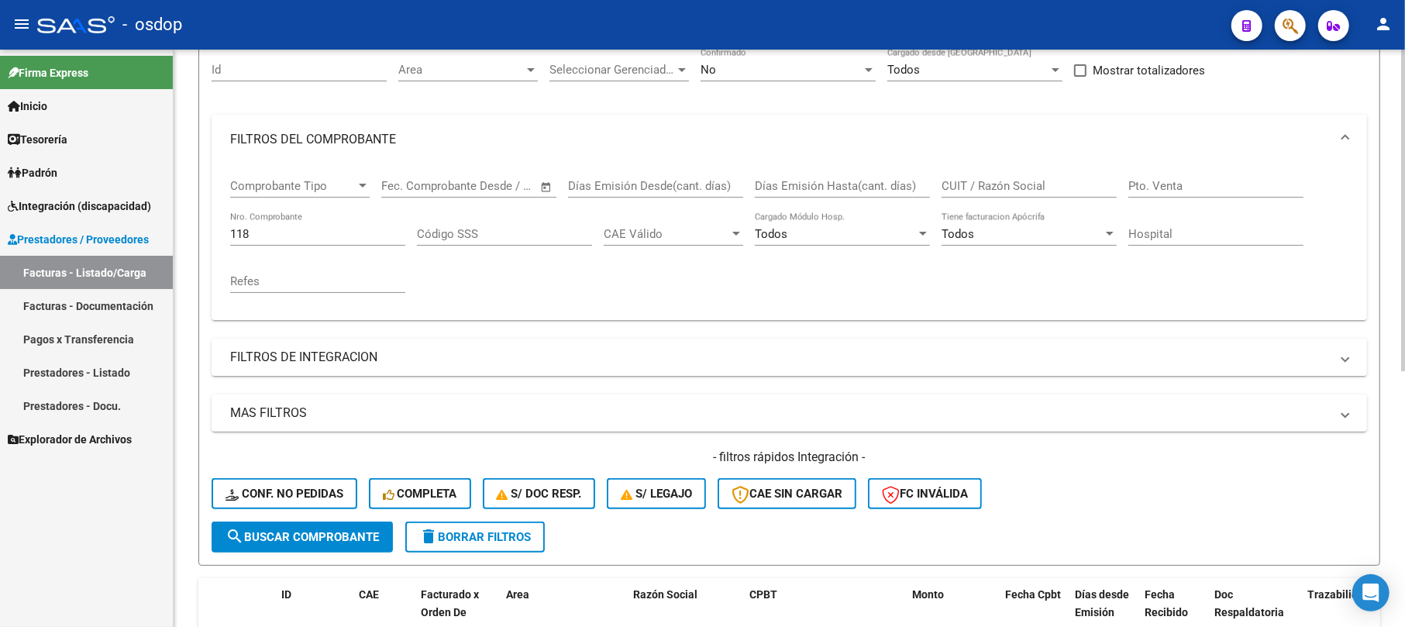
scroll to position [0, 0]
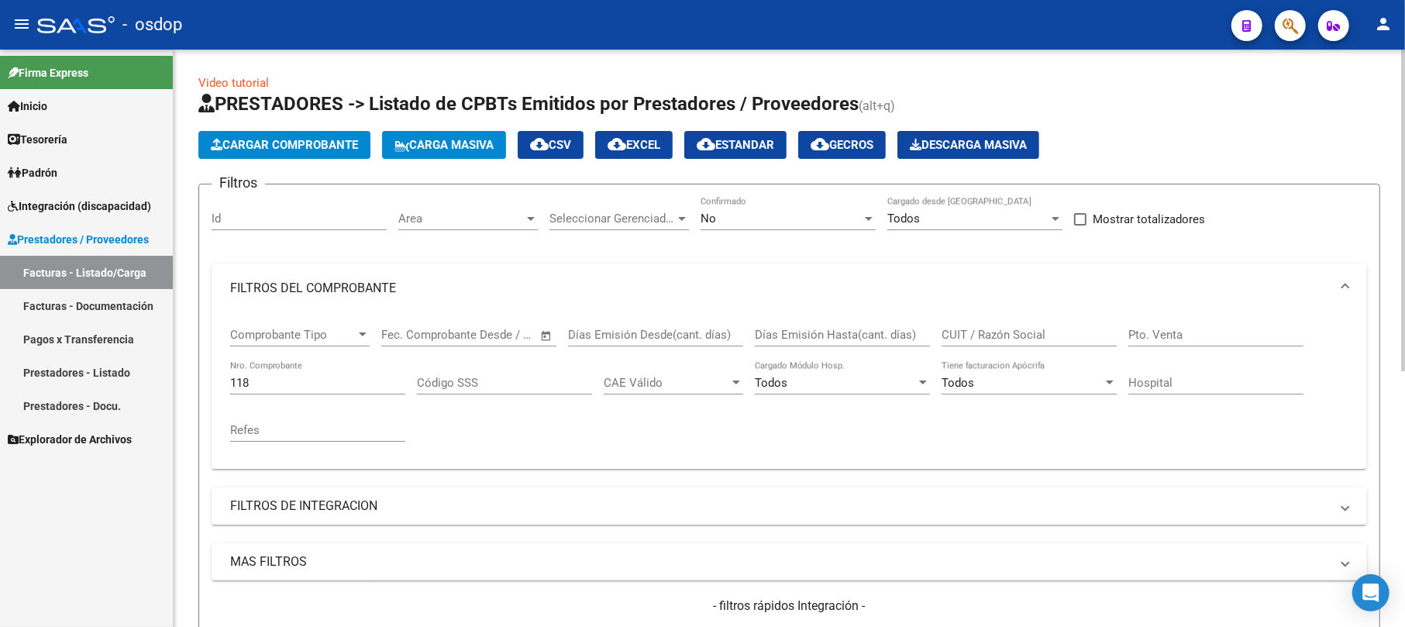
click at [312, 147] on span "Cargar Comprobante" at bounding box center [284, 145] width 147 height 14
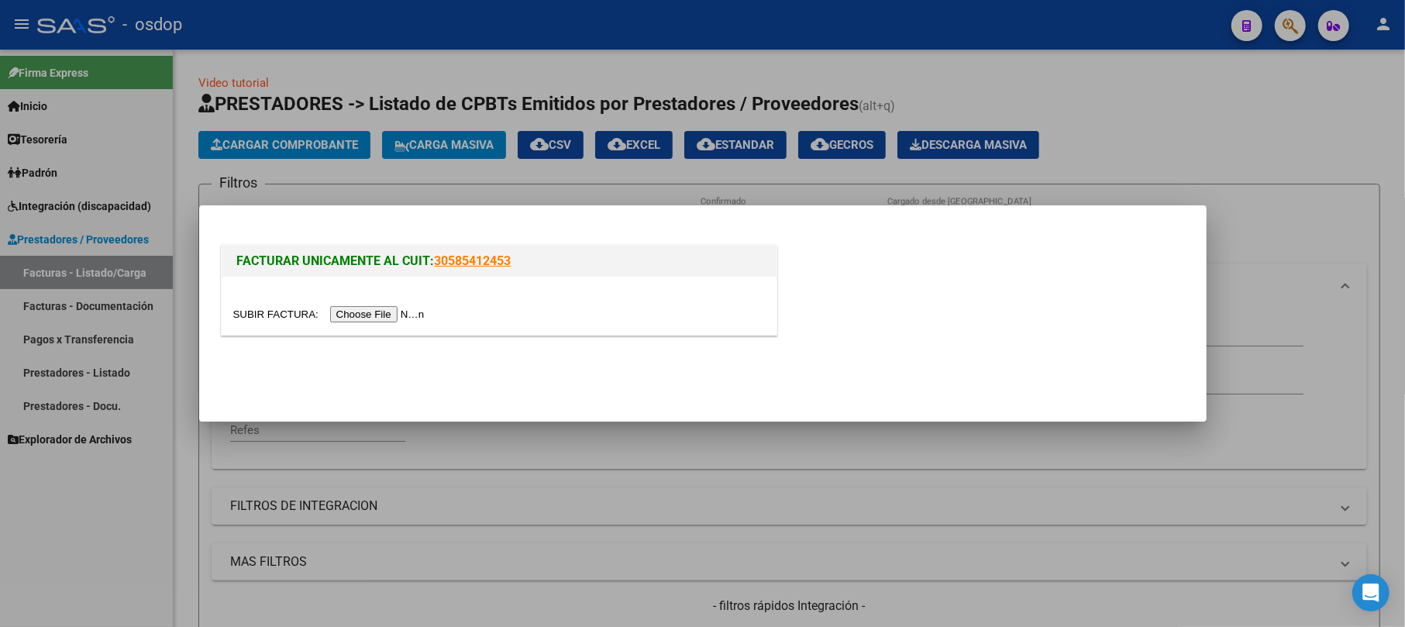
click at [355, 317] on input "file" at bounding box center [331, 314] width 196 height 16
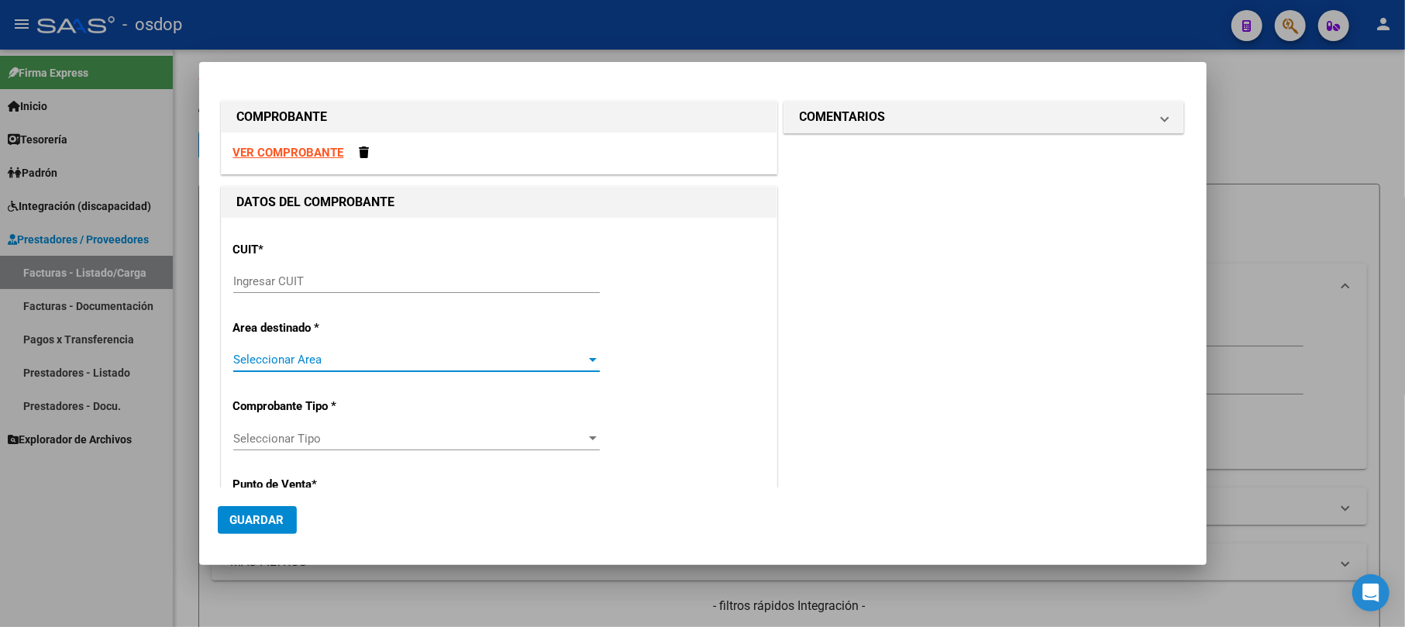
click at [401, 364] on span "Seleccionar Area" at bounding box center [409, 360] width 353 height 14
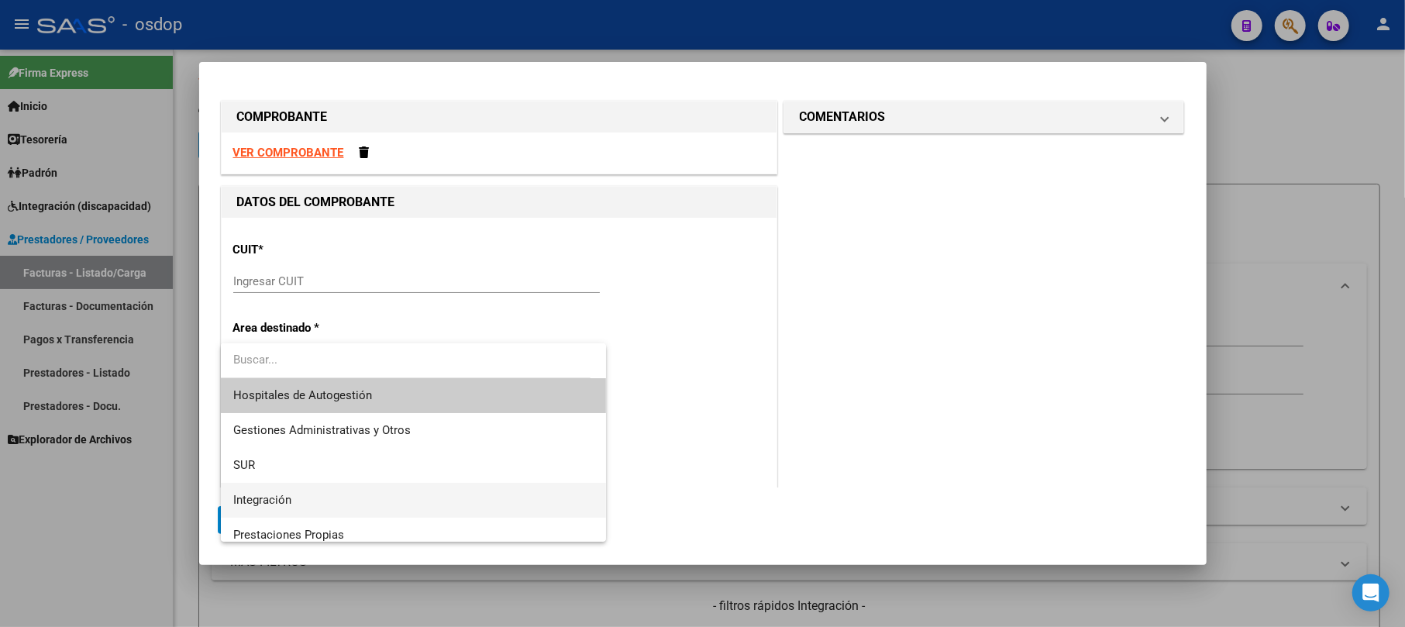
click at [307, 493] on span "Integración" at bounding box center [413, 500] width 360 height 35
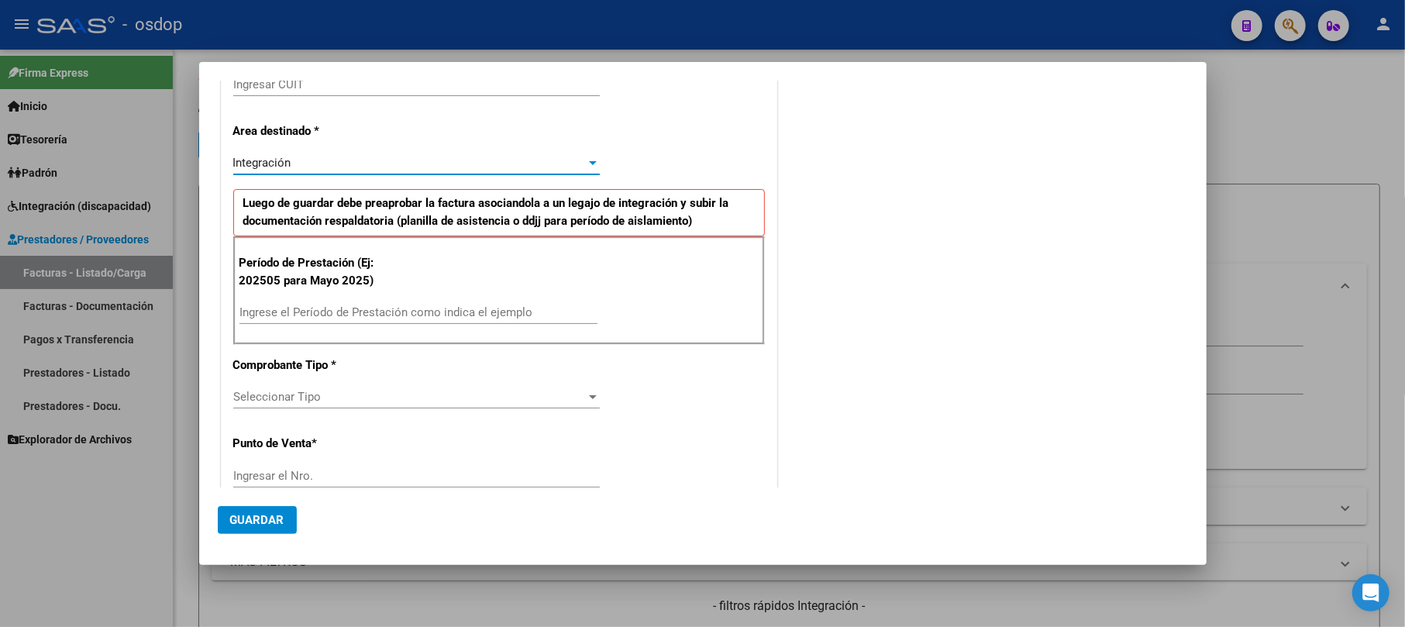
scroll to position [206, 0]
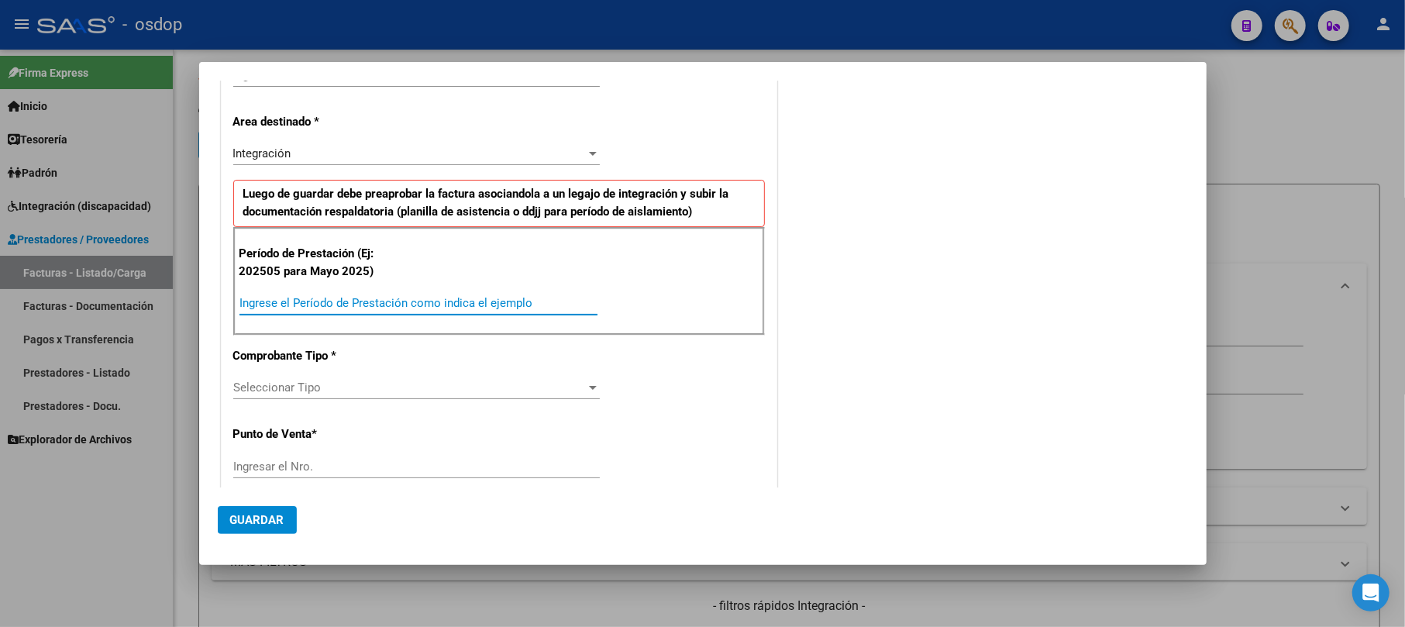
click at [388, 302] on input "Ingrese el Período de Prestación como indica el ejemplo" at bounding box center [418, 303] width 358 height 14
type input "202509"
click at [856, 357] on div "COMENTARIOS Comentarios De la Obra Social: Comentarios de la Obra Social (no vi…" at bounding box center [984, 545] width 408 height 1308
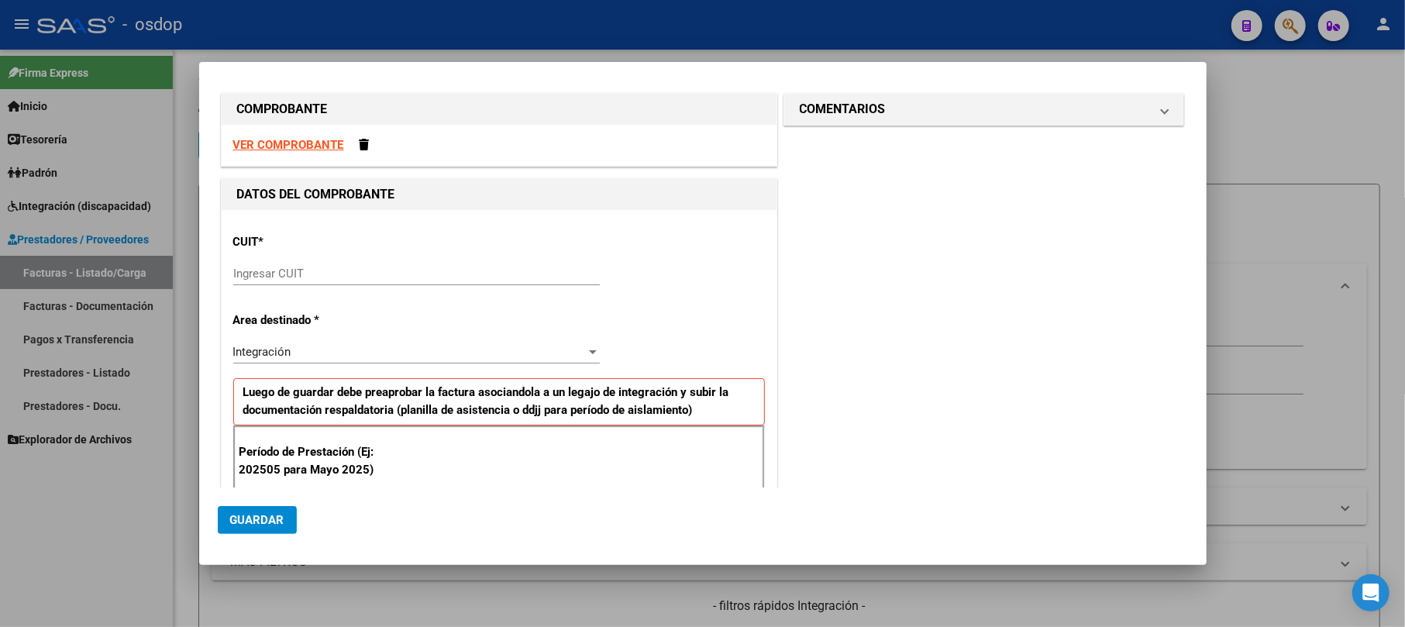
scroll to position [0, 0]
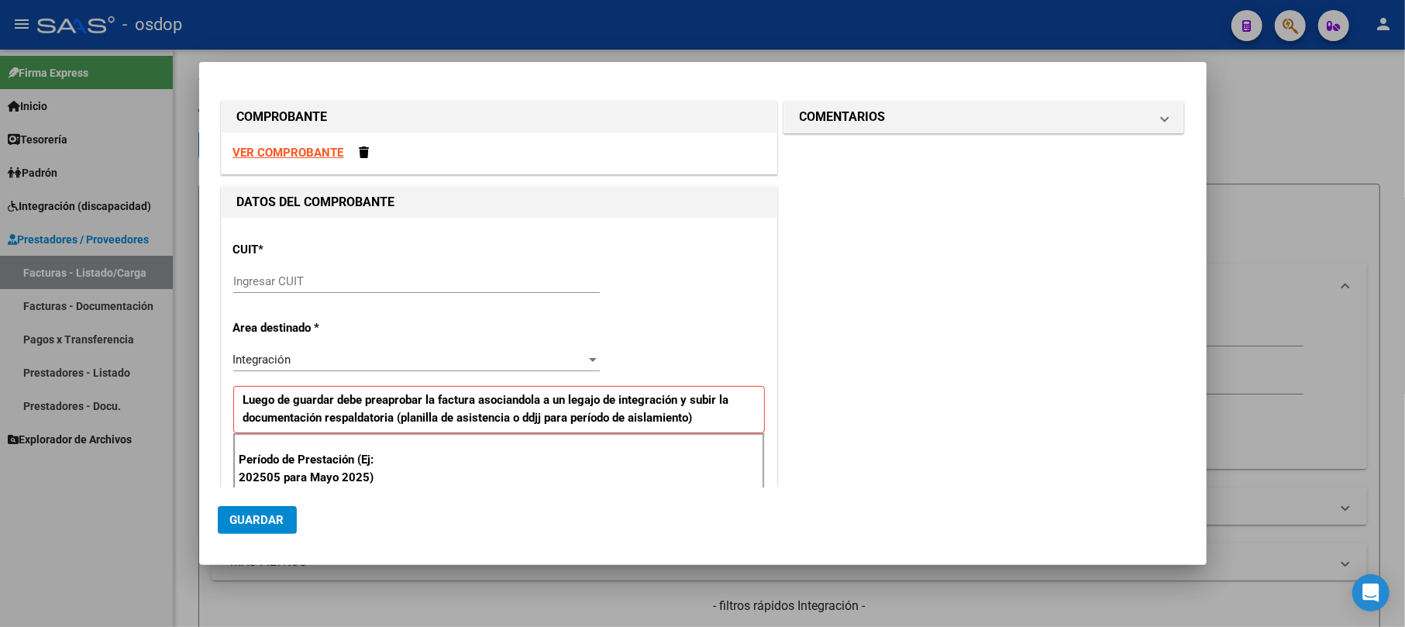
click at [1325, 113] on div at bounding box center [702, 313] width 1405 height 627
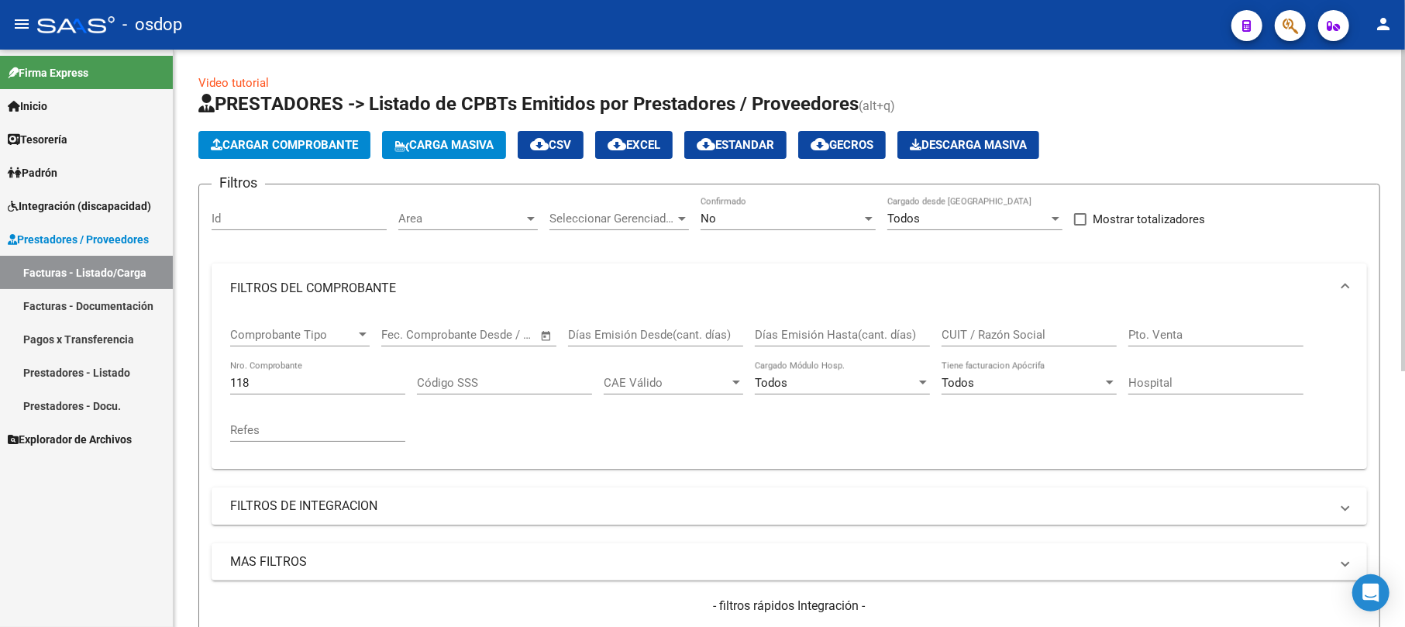
click at [259, 146] on span "Cargar Comprobante" at bounding box center [284, 145] width 147 height 14
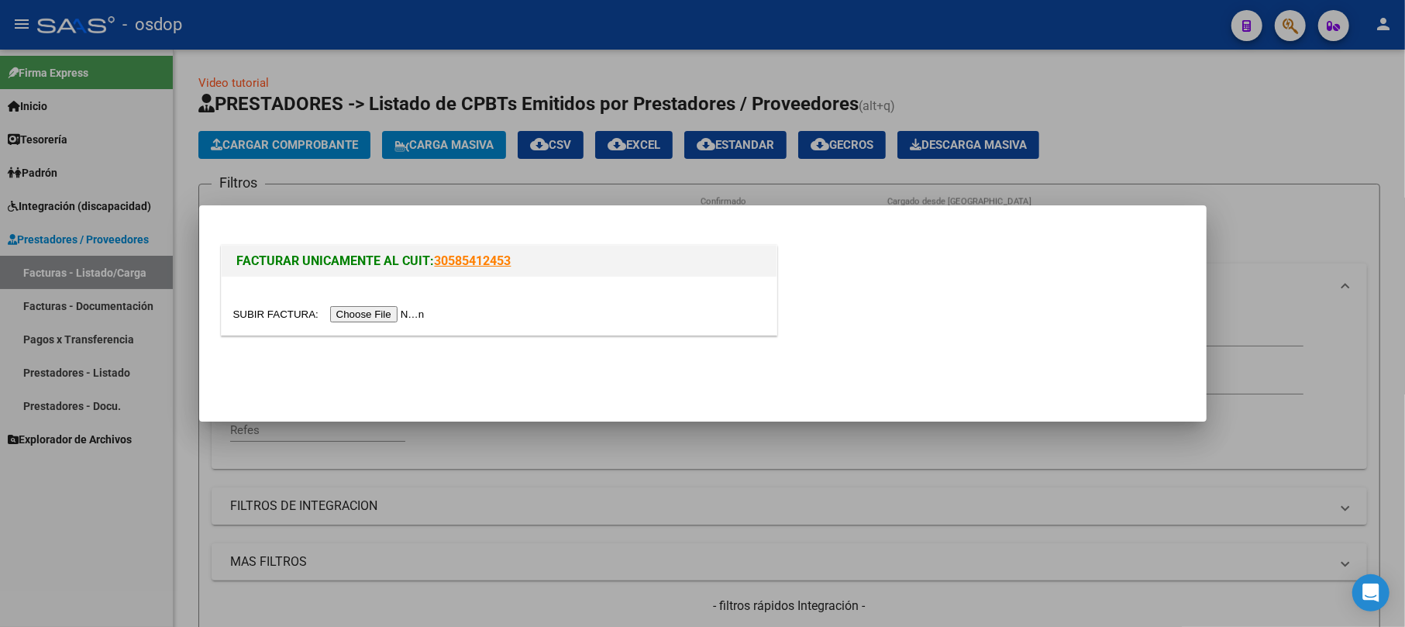
drag, startPoint x: 395, startPoint y: 298, endPoint x: 391, endPoint y: 312, distance: 13.7
click at [392, 302] on div at bounding box center [499, 306] width 555 height 58
click at [391, 312] on input "file" at bounding box center [331, 314] width 196 height 16
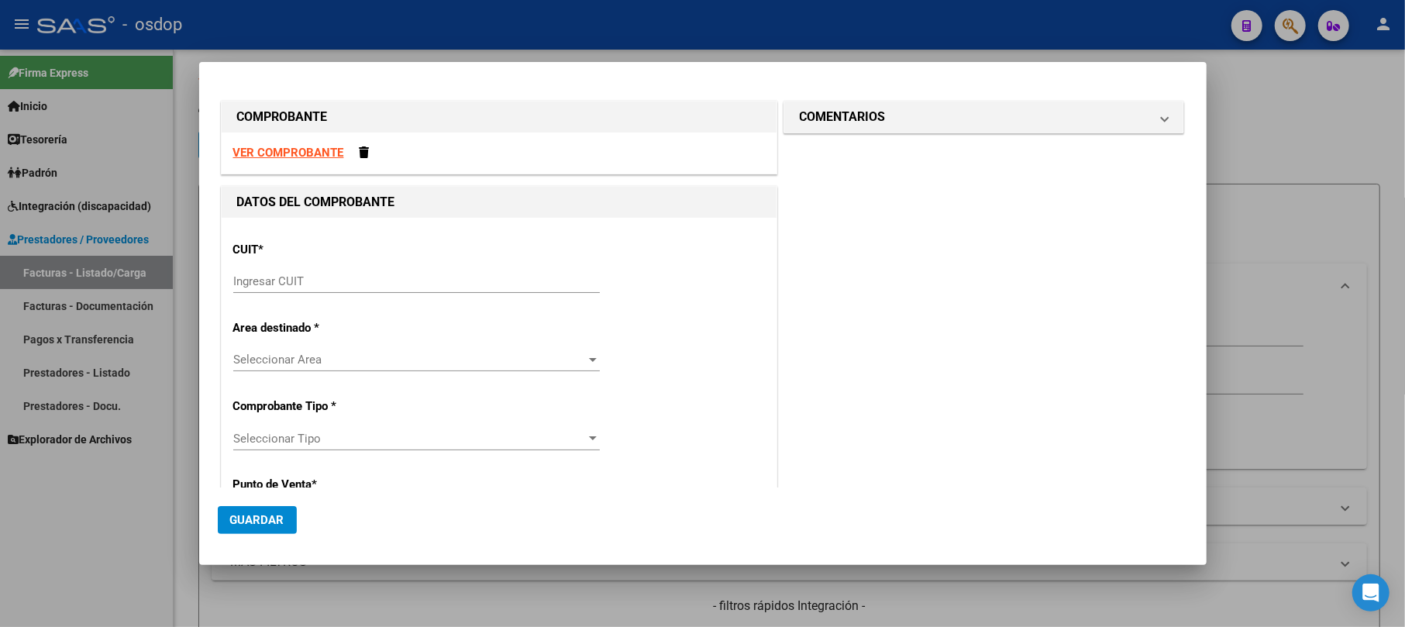
click at [1245, 96] on div at bounding box center [702, 313] width 1405 height 627
